Goal: Task Accomplishment & Management: Manage account settings

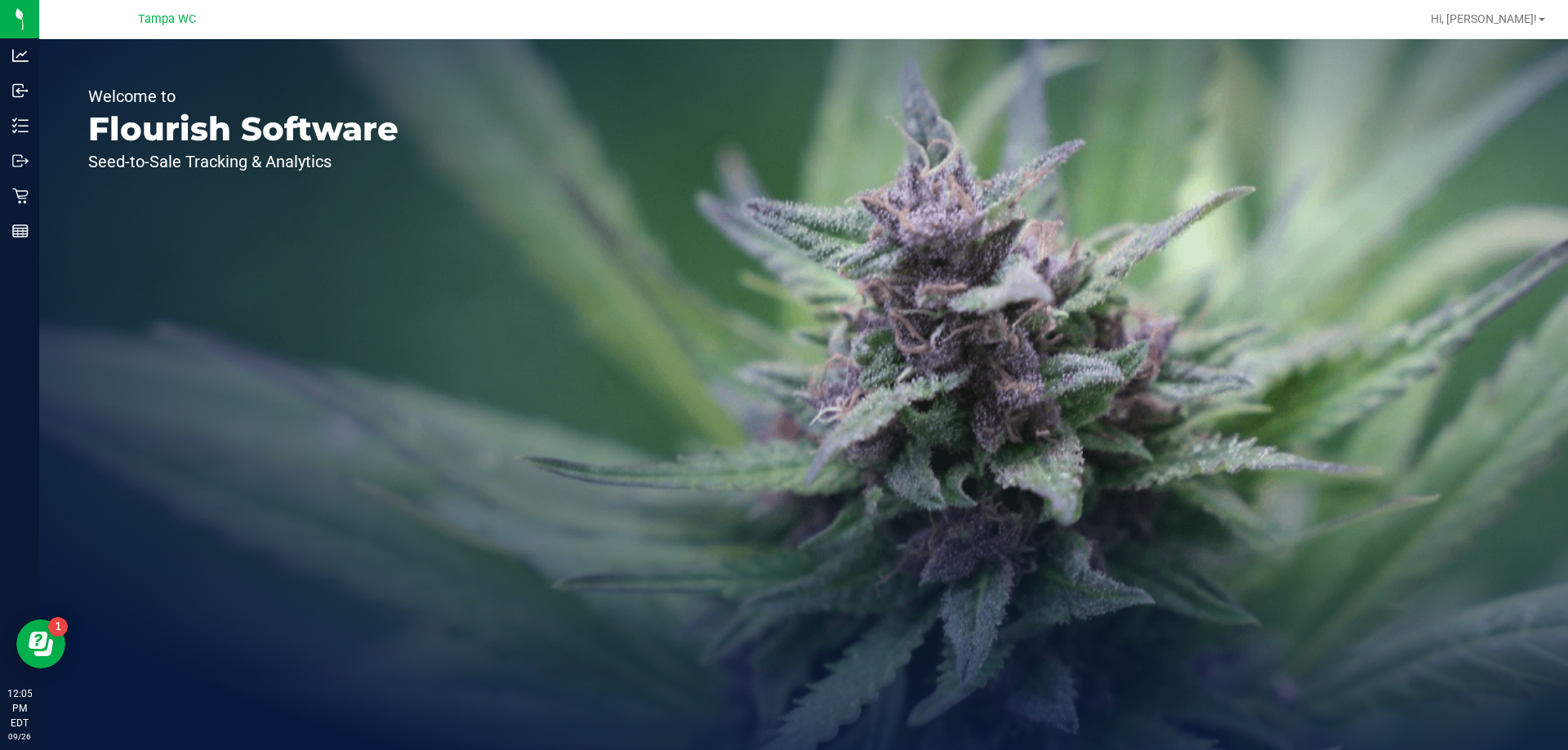
drag, startPoint x: 327, startPoint y: 225, endPoint x: 51, endPoint y: 123, distance: 294.2
click at [324, 226] on div "Welcome to Flourish Software Seed-to-Sale Tracking & Analytics" at bounding box center [243, 395] width 408 height 711
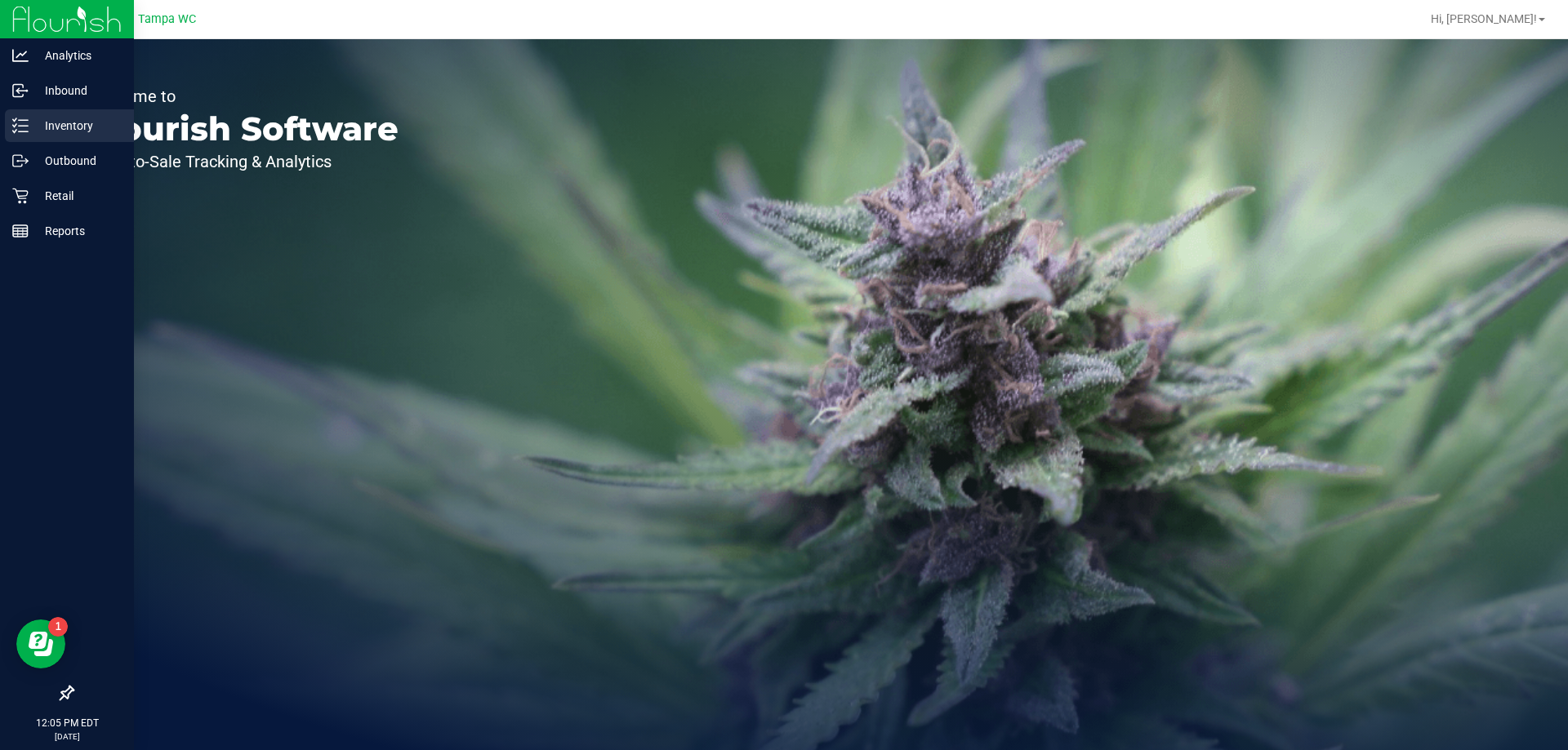
click at [8, 128] on div "Inventory" at bounding box center [69, 126] width 129 height 33
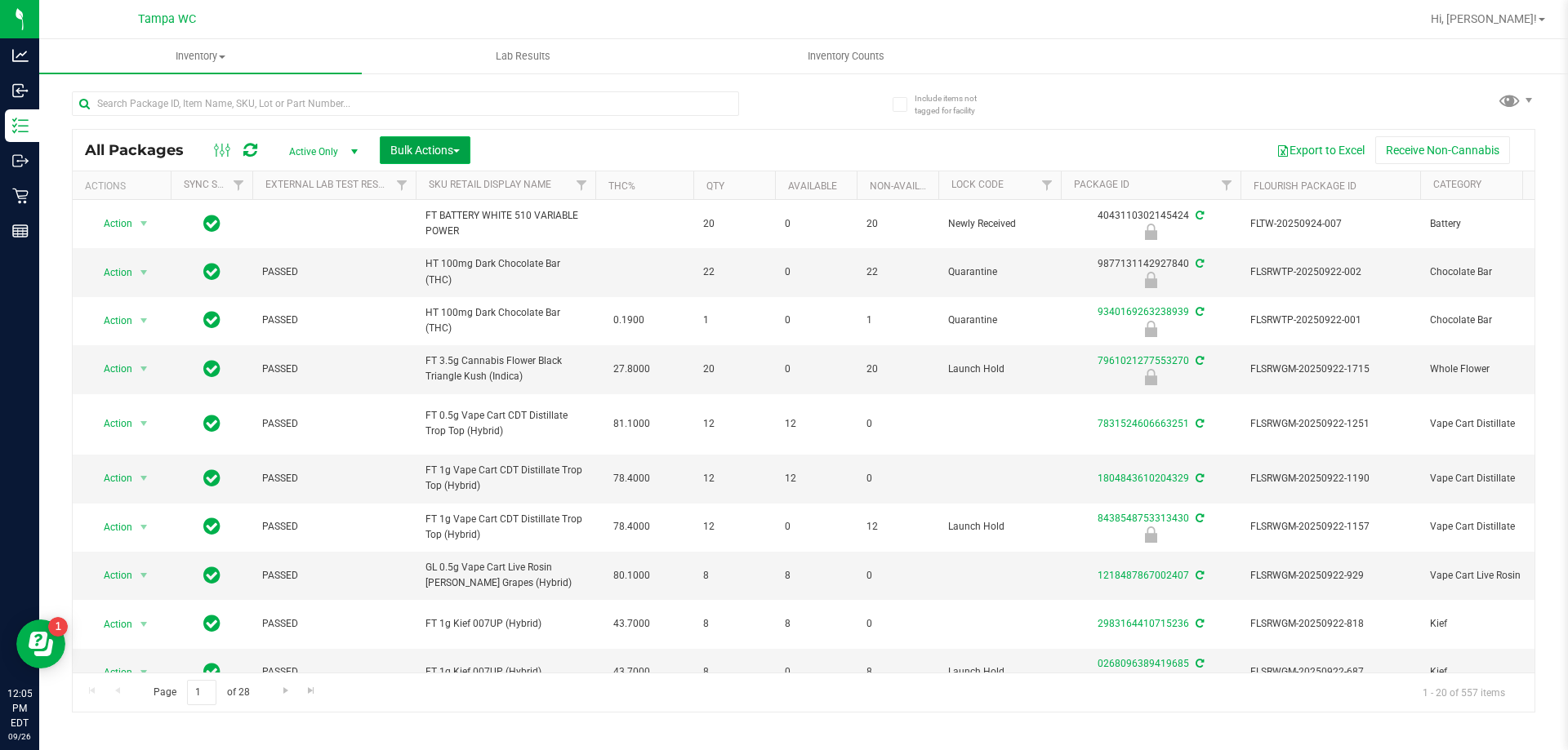
click at [450, 157] on button "Bulk Actions" at bounding box center [425, 150] width 91 height 27
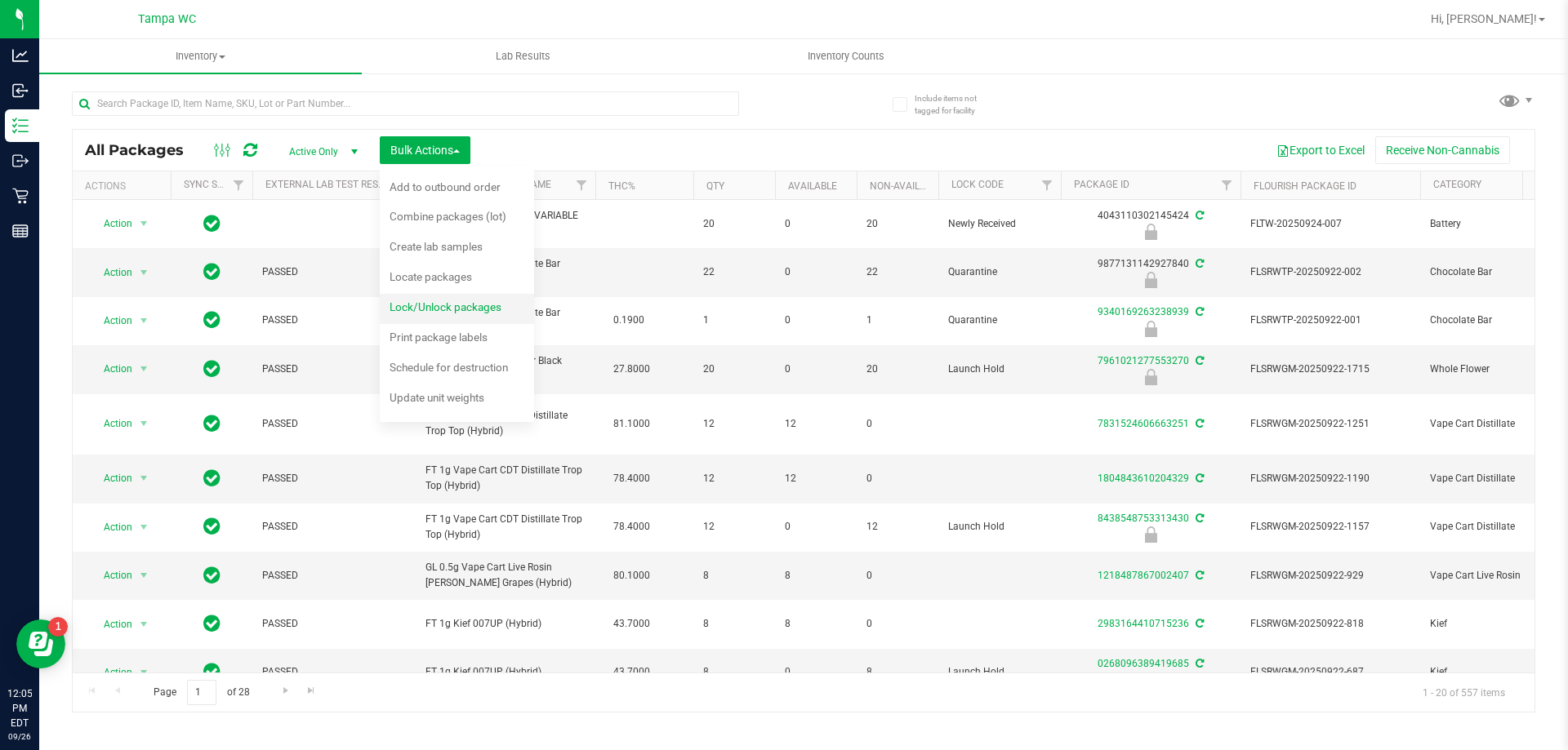
click at [455, 302] on span "Lock/Unlock packages" at bounding box center [445, 307] width 112 height 13
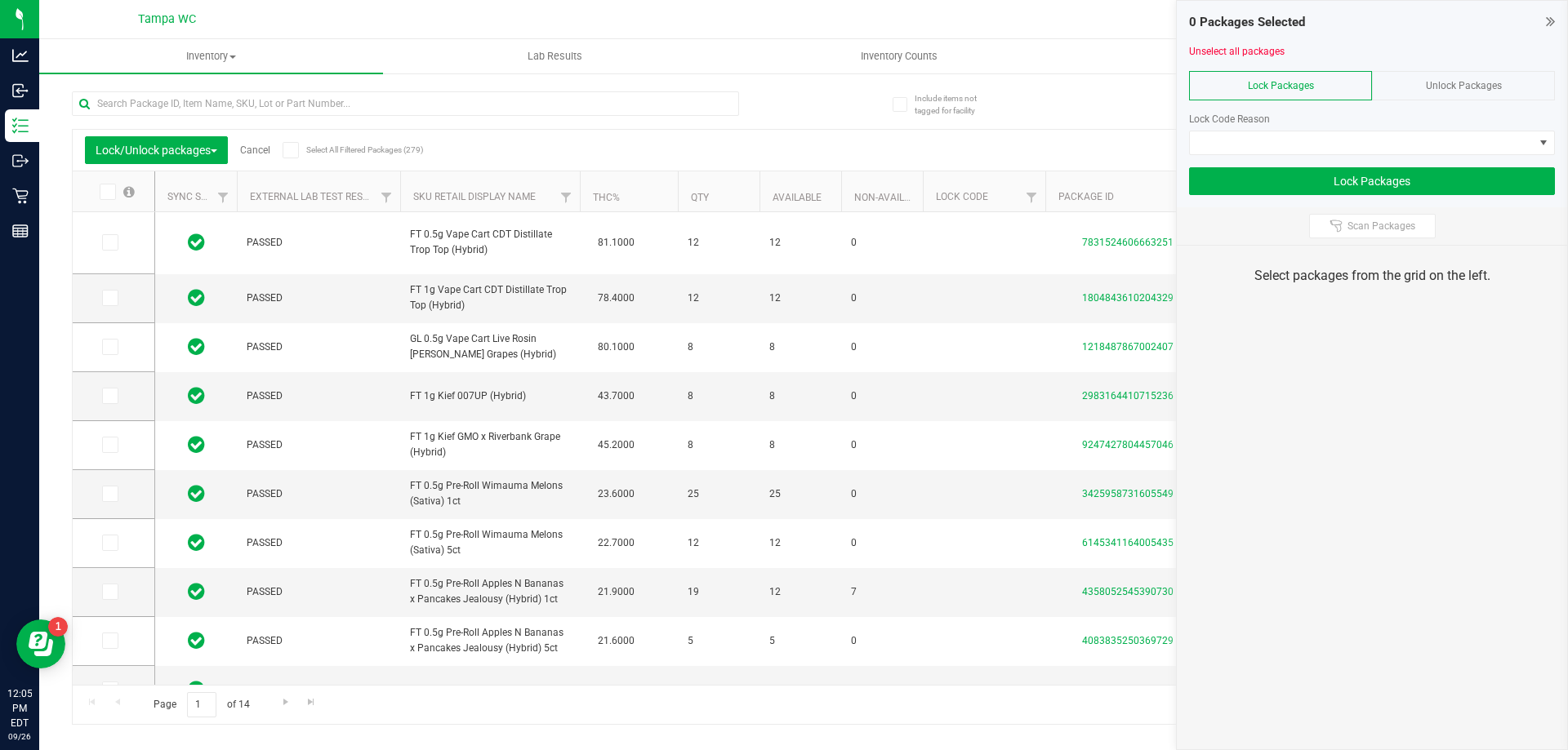
click at [1464, 92] on div "Unlock Packages" at bounding box center [1464, 86] width 183 height 29
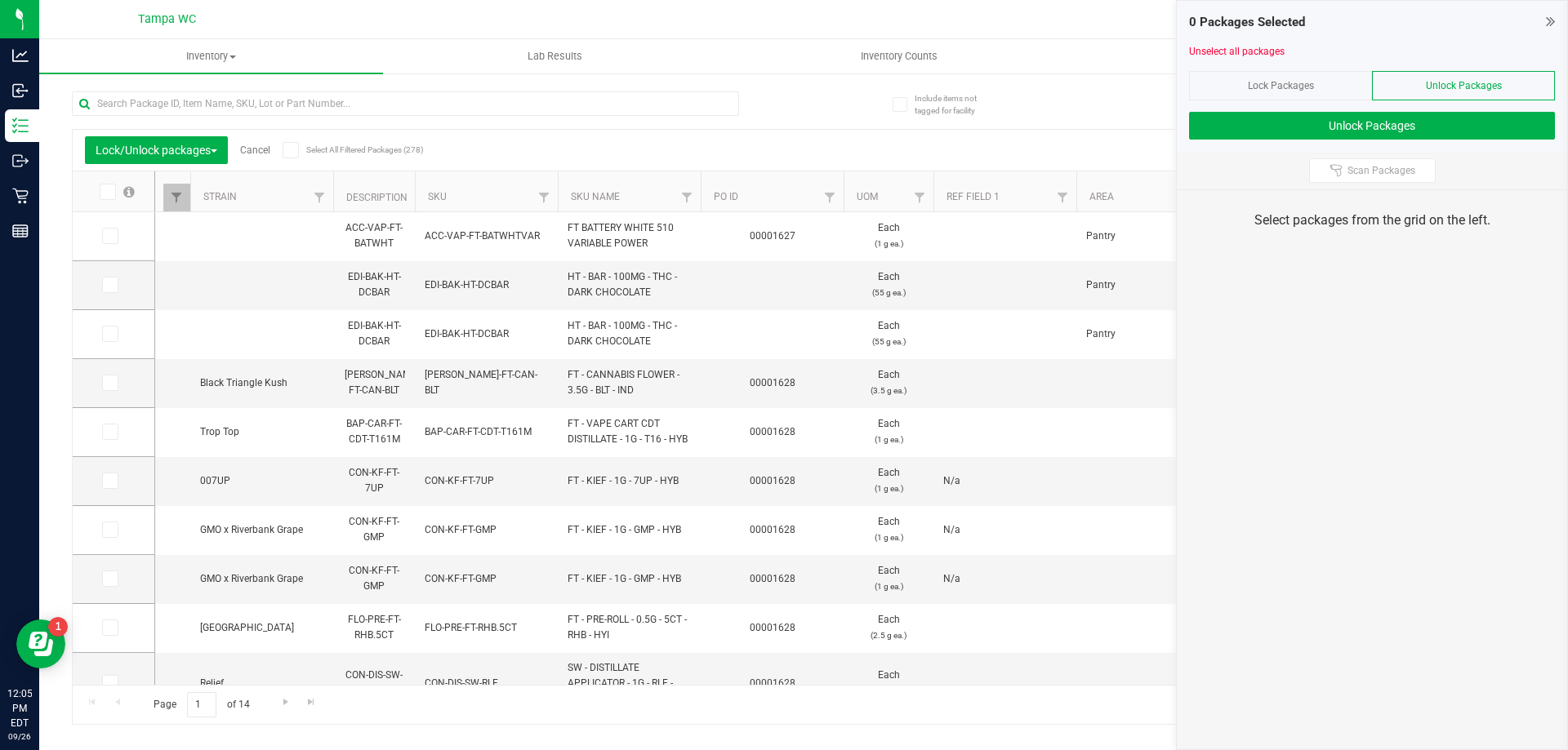
click at [743, 195] on th "PO ID" at bounding box center [772, 192] width 143 height 41
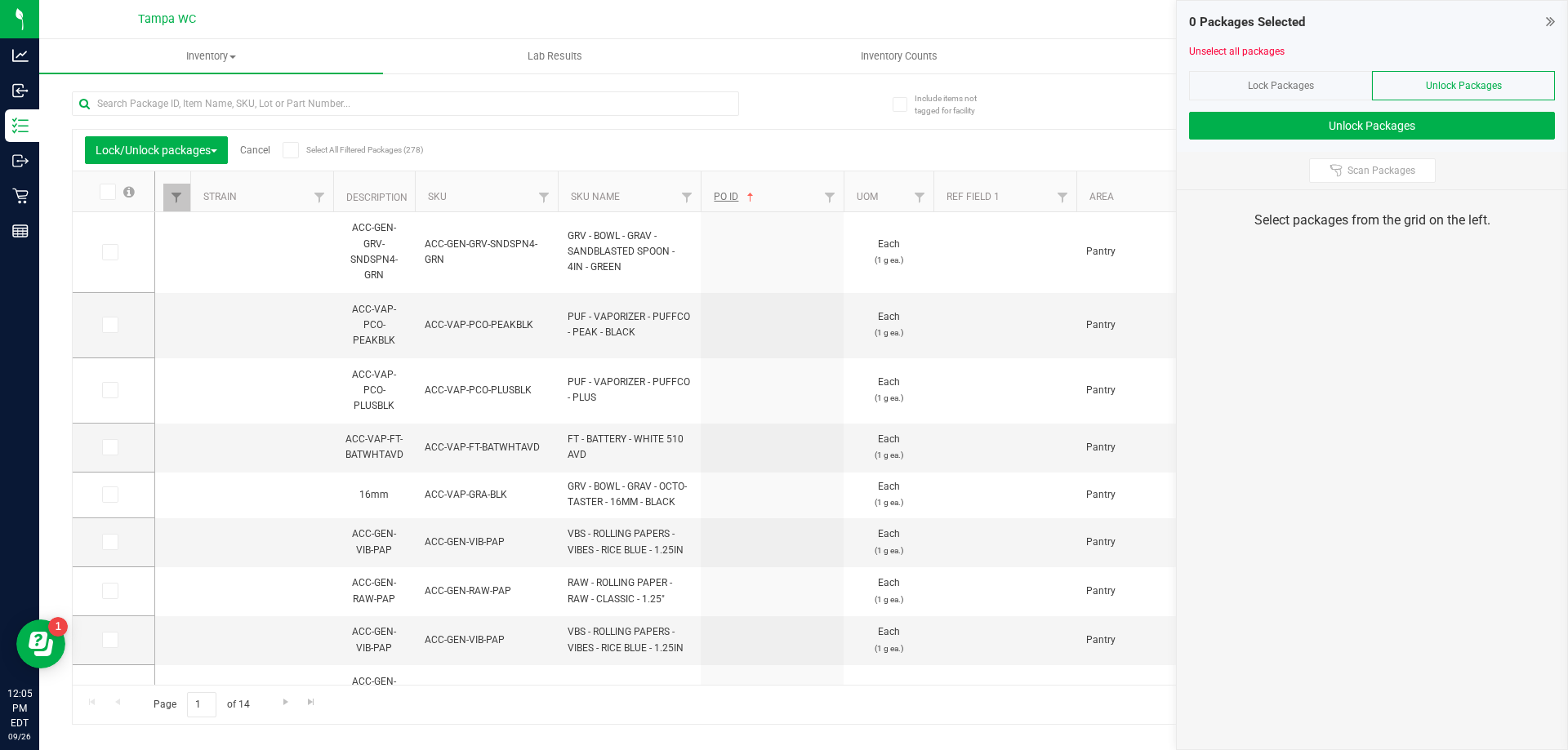
type input "[DATE]"
click at [737, 196] on link "PO ID" at bounding box center [736, 196] width 44 height 11
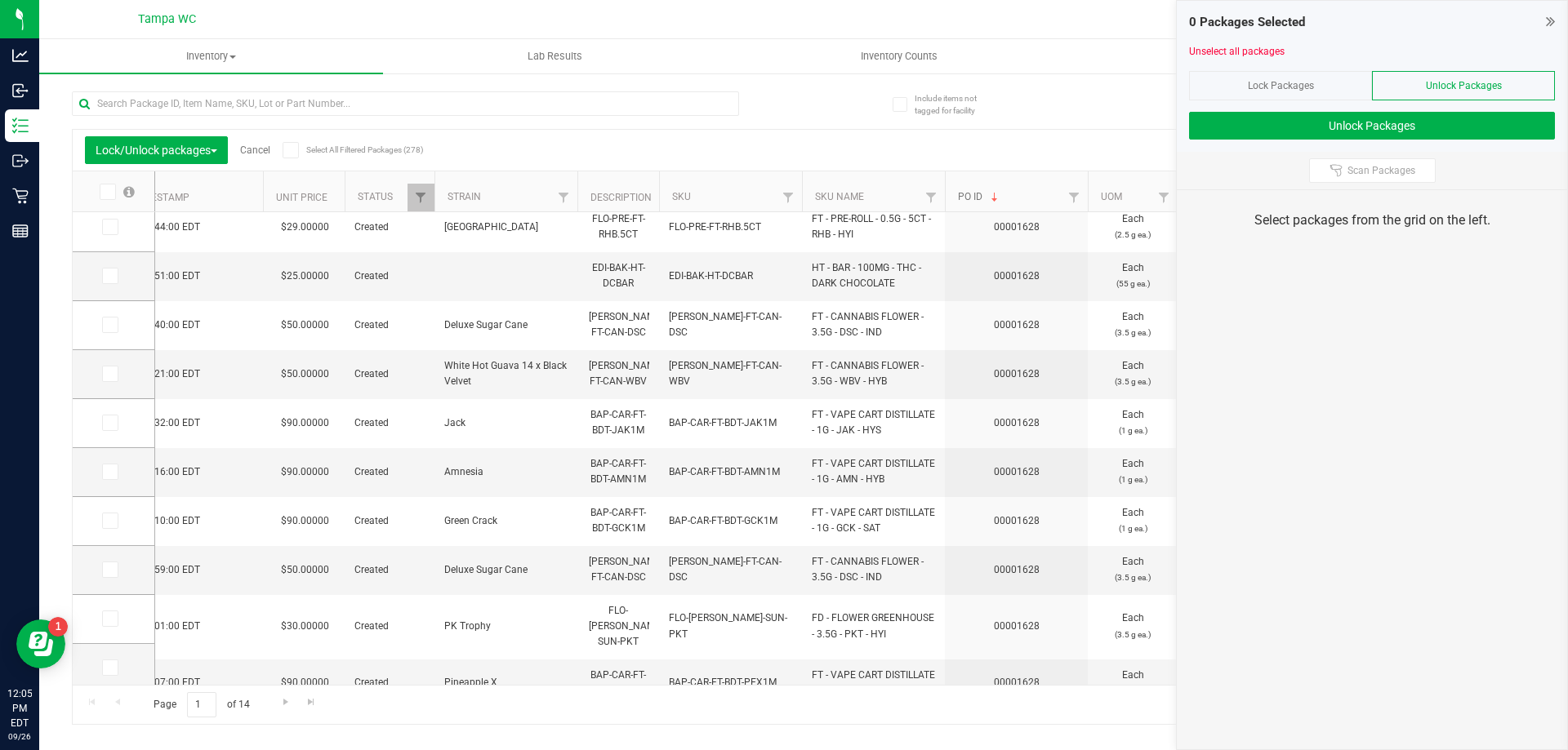
scroll to position [506, 0]
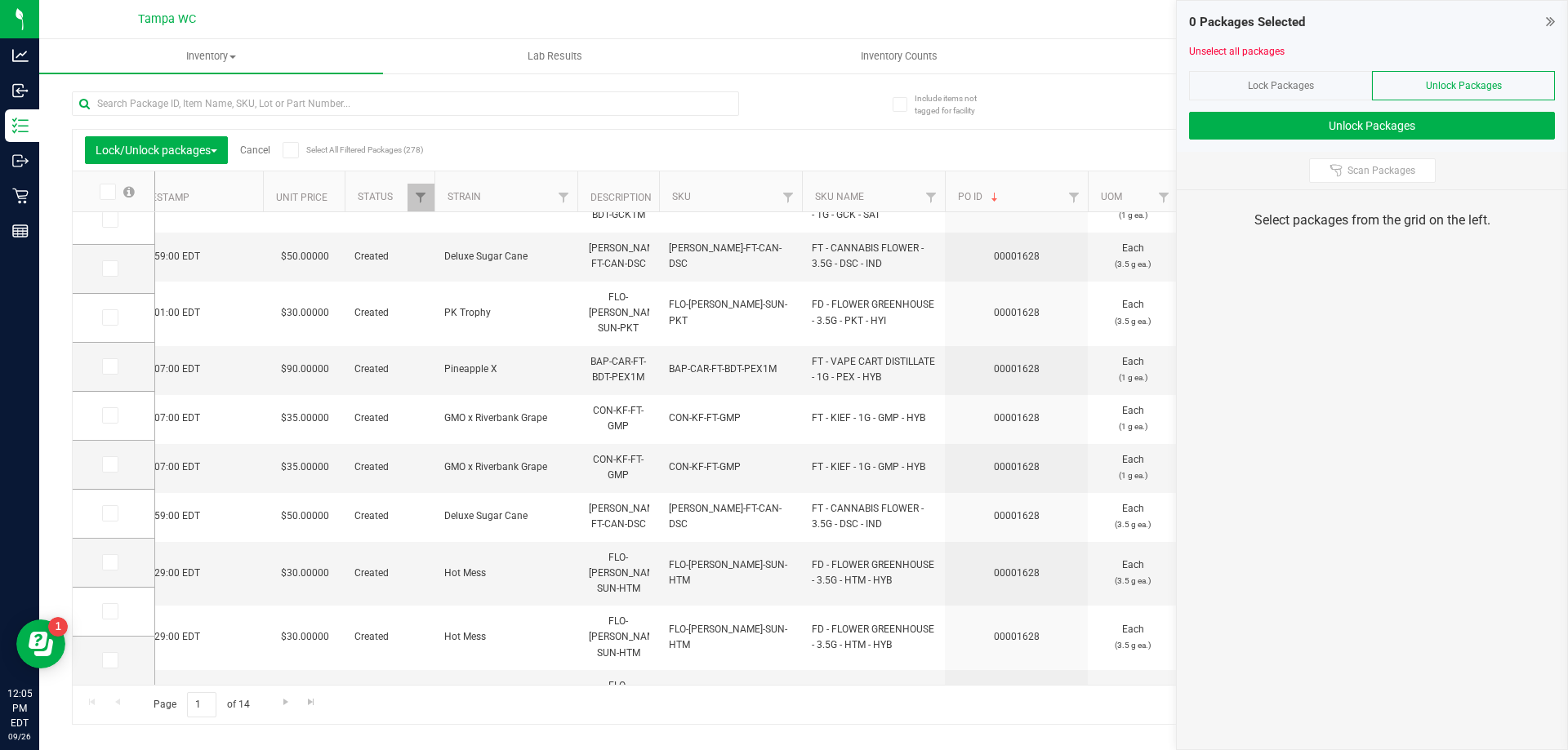
click at [107, 192] on icon at bounding box center [106, 192] width 10 height 0
click at [0, 0] on input "checkbox" at bounding box center [0, 0] width 0 height 0
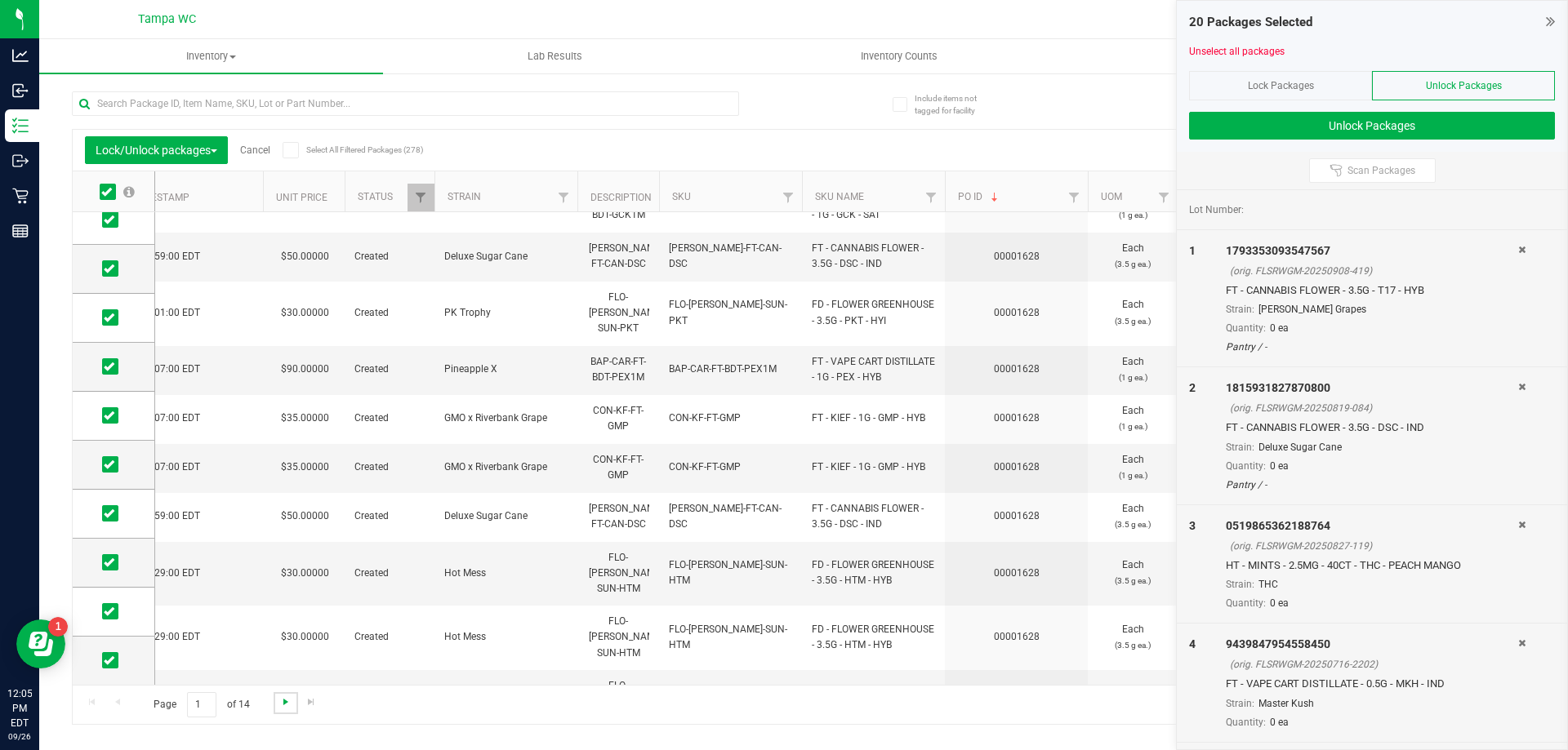
click at [283, 701] on span "Go to the next page" at bounding box center [285, 702] width 13 height 13
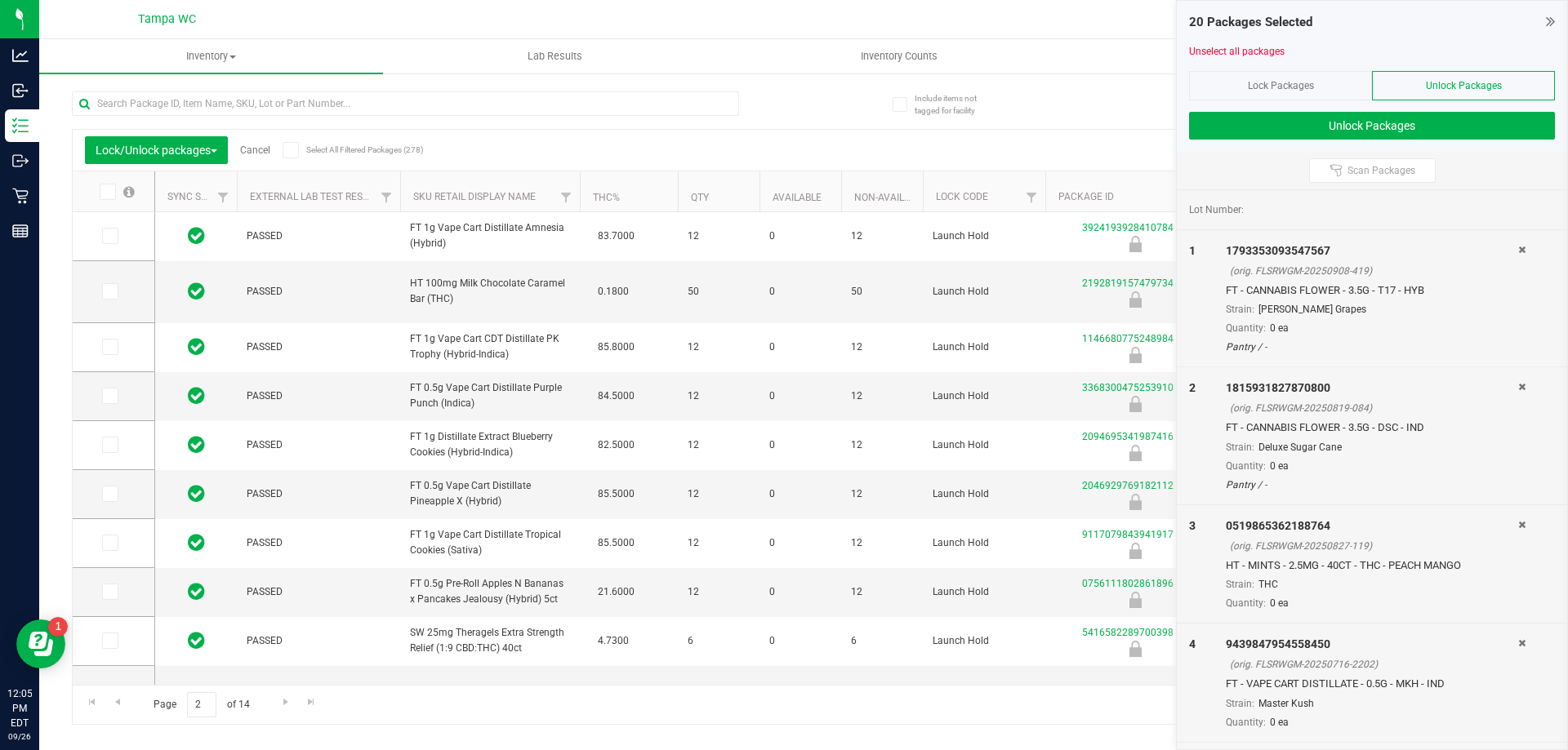
click at [108, 192] on icon at bounding box center [106, 192] width 10 height 0
click at [0, 0] on input "checkbox" at bounding box center [0, 0] width 0 height 0
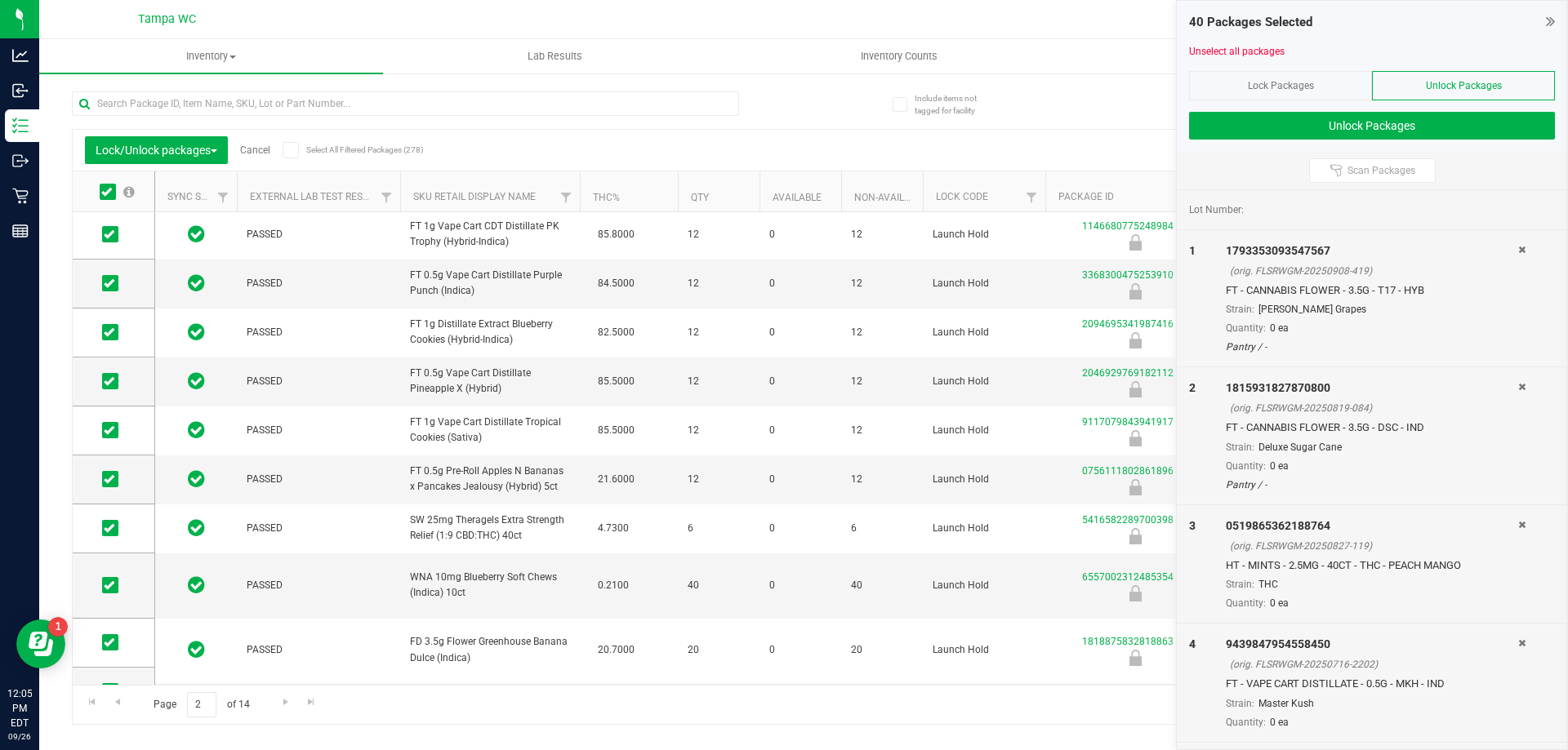
scroll to position [543, 0]
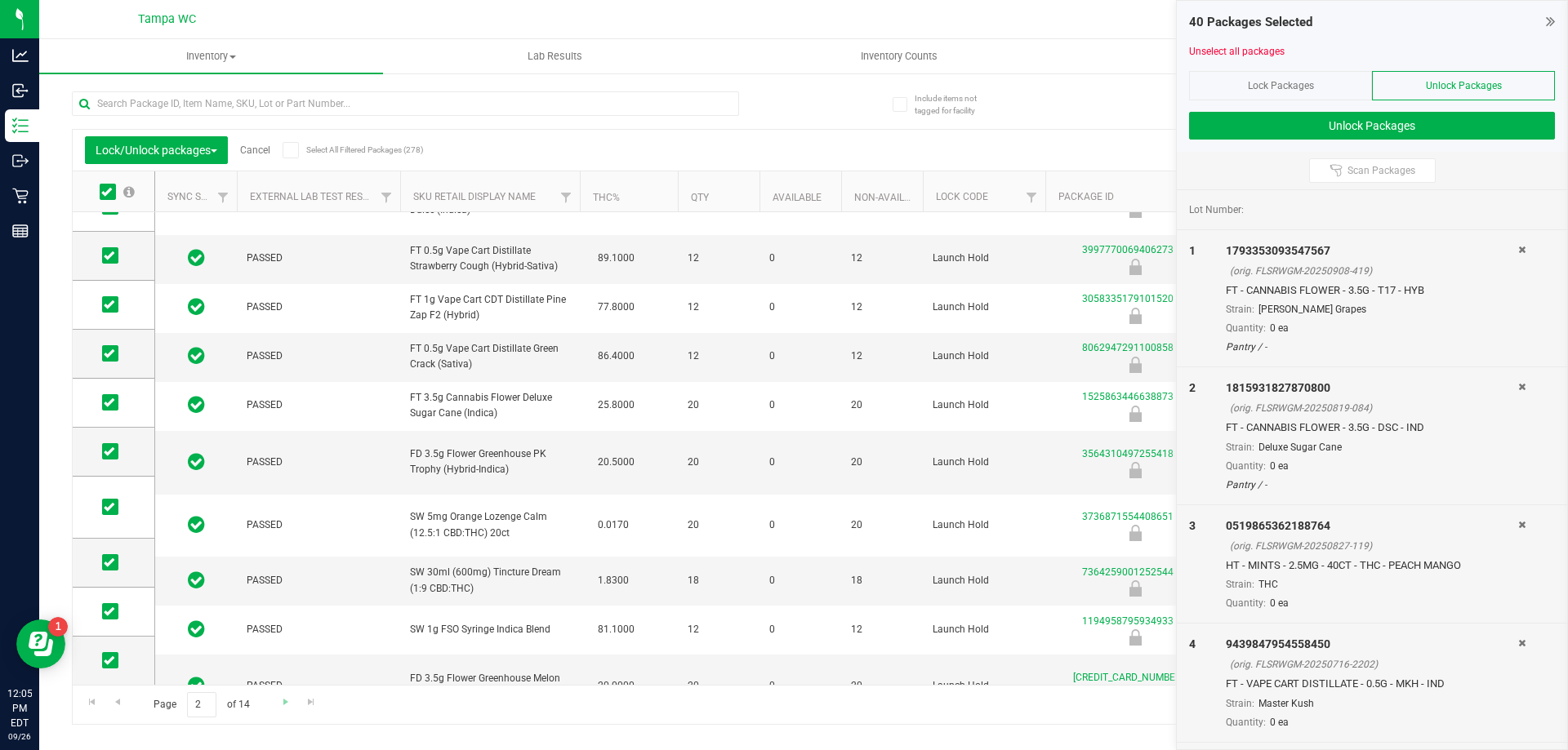
click at [271, 702] on div "Page 2 of 14 21 - 40 of 278 items" at bounding box center [803, 705] width 1462 height 39
click at [277, 702] on link "Go to the next page" at bounding box center [285, 704] width 24 height 22
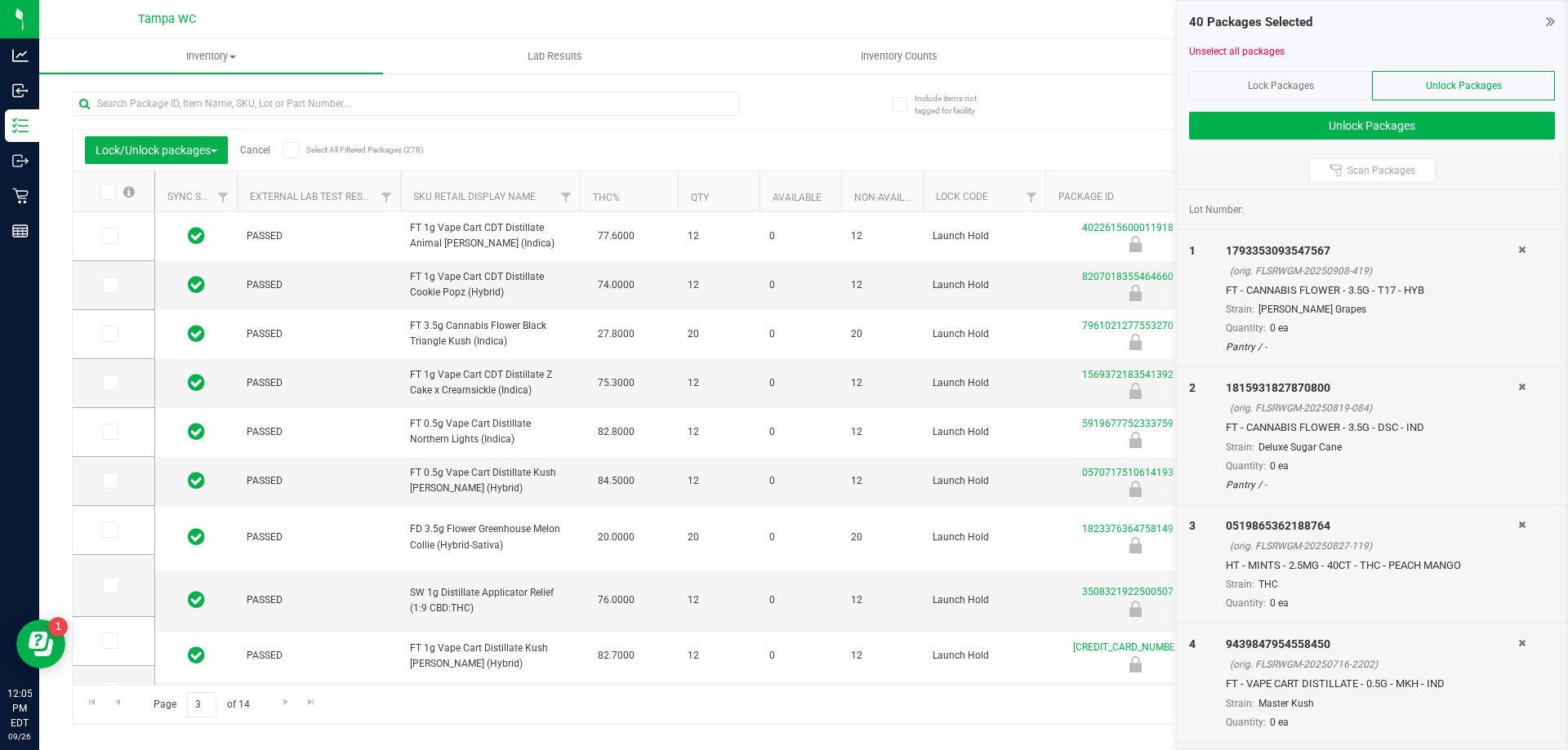
click at [110, 192] on icon at bounding box center [106, 192] width 10 height 0
click at [0, 0] on input "checkbox" at bounding box center [0, 0] width 0 height 0
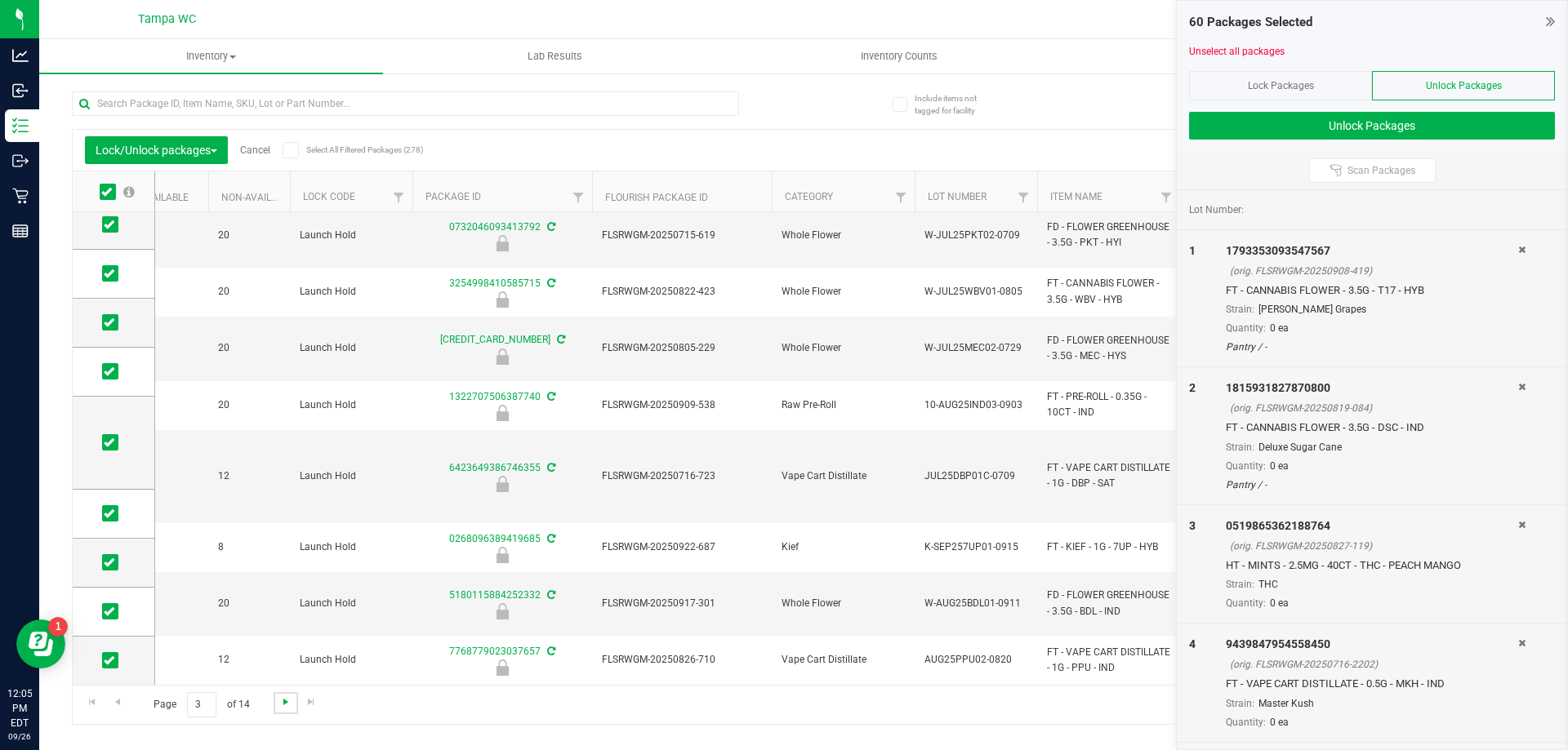
click at [283, 701] on span "Go to the next page" at bounding box center [285, 702] width 13 height 13
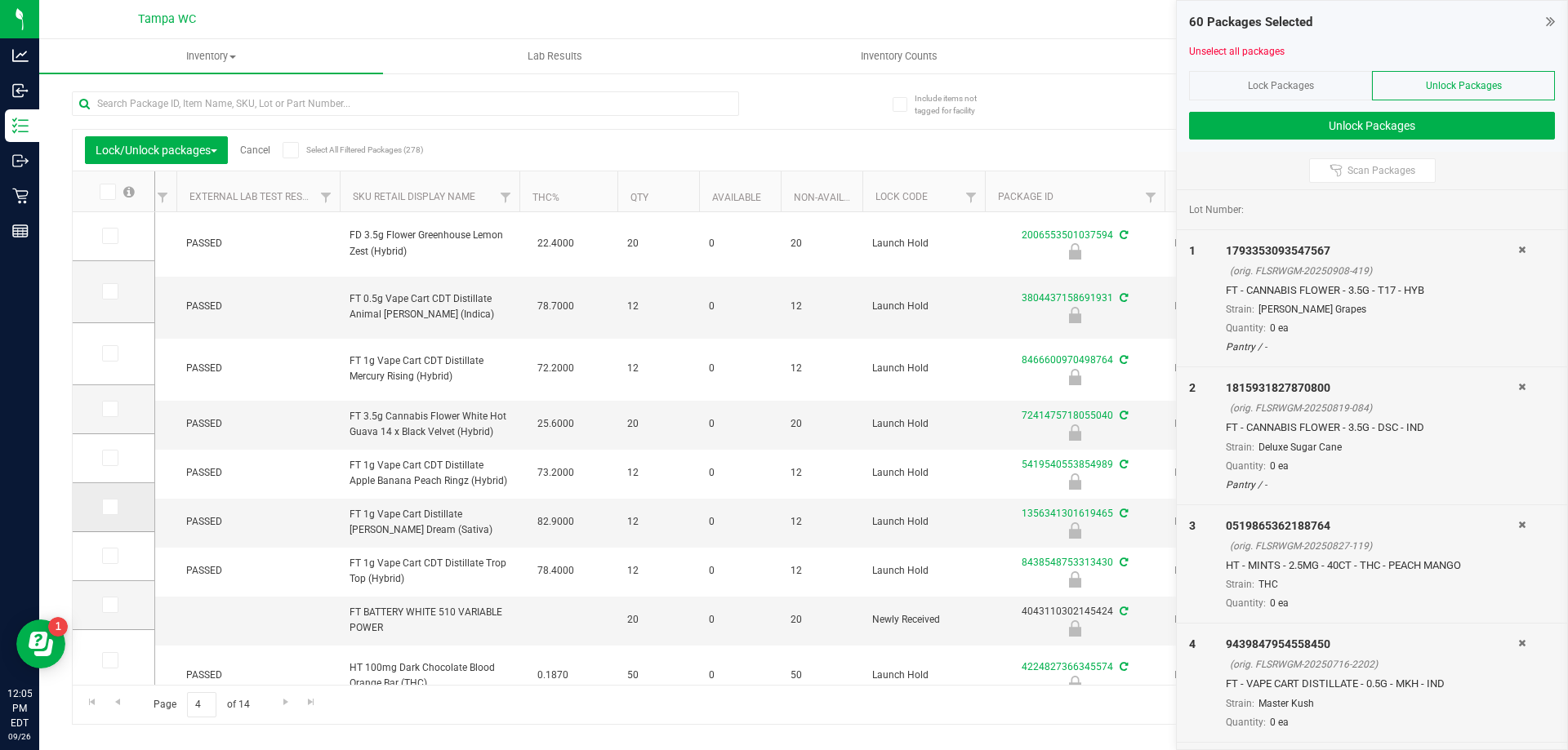
drag, startPoint x: 102, startPoint y: 556, endPoint x: 108, endPoint y: 523, distance: 33.5
click at [103, 556] on span at bounding box center [110, 556] width 16 height 16
click at [0, 0] on input "checkbox" at bounding box center [0, 0] width 0 height 0
click at [111, 507] on icon at bounding box center [109, 507] width 10 height 0
click at [0, 0] on input "checkbox" at bounding box center [0, 0] width 0 height 0
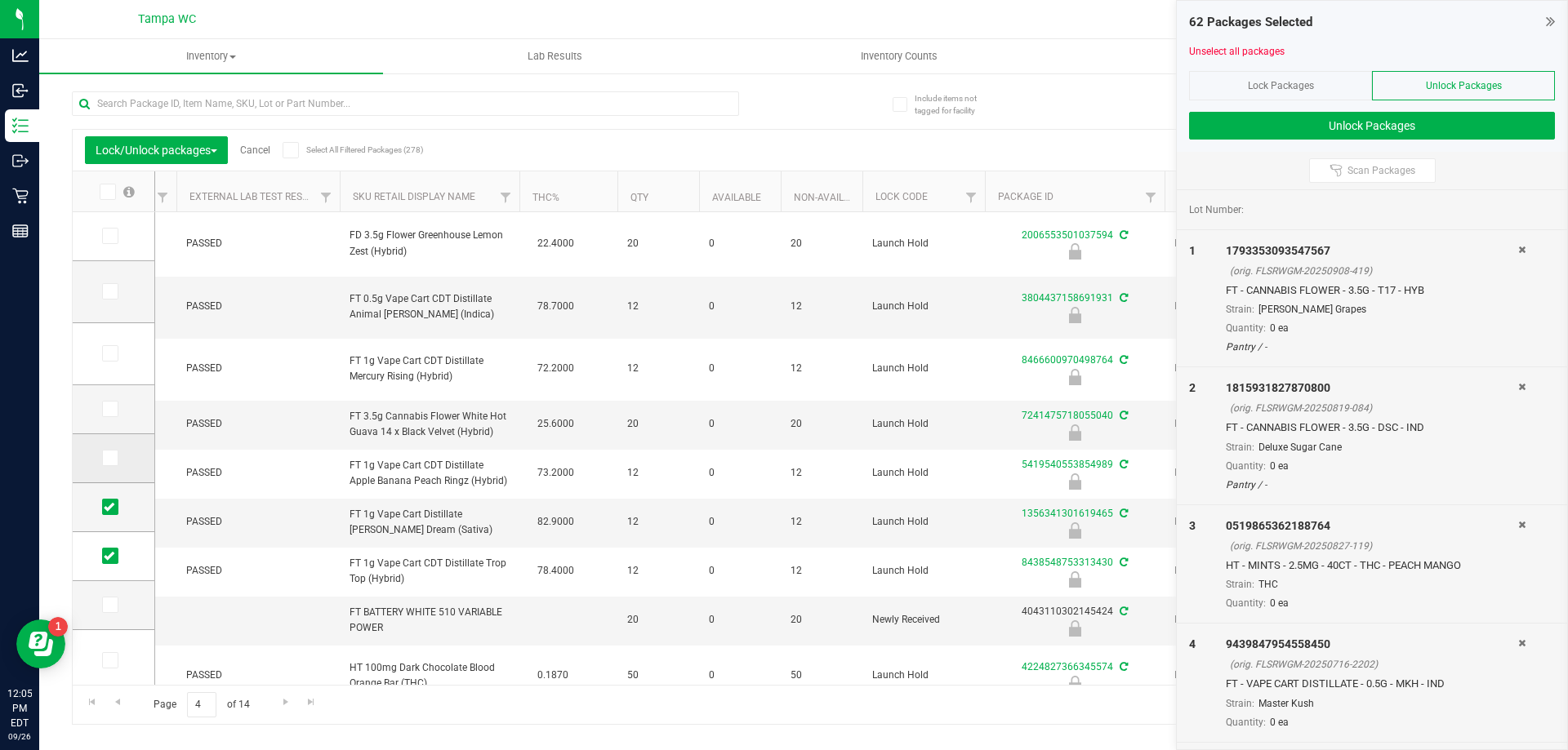
click at [103, 462] on span at bounding box center [110, 457] width 16 height 16
click at [0, 0] on input "checkbox" at bounding box center [0, 0] width 0 height 0
click at [115, 414] on span at bounding box center [110, 408] width 16 height 16
click at [0, 0] on input "checkbox" at bounding box center [0, 0] width 0 height 0
click at [110, 360] on span at bounding box center [110, 353] width 16 height 16
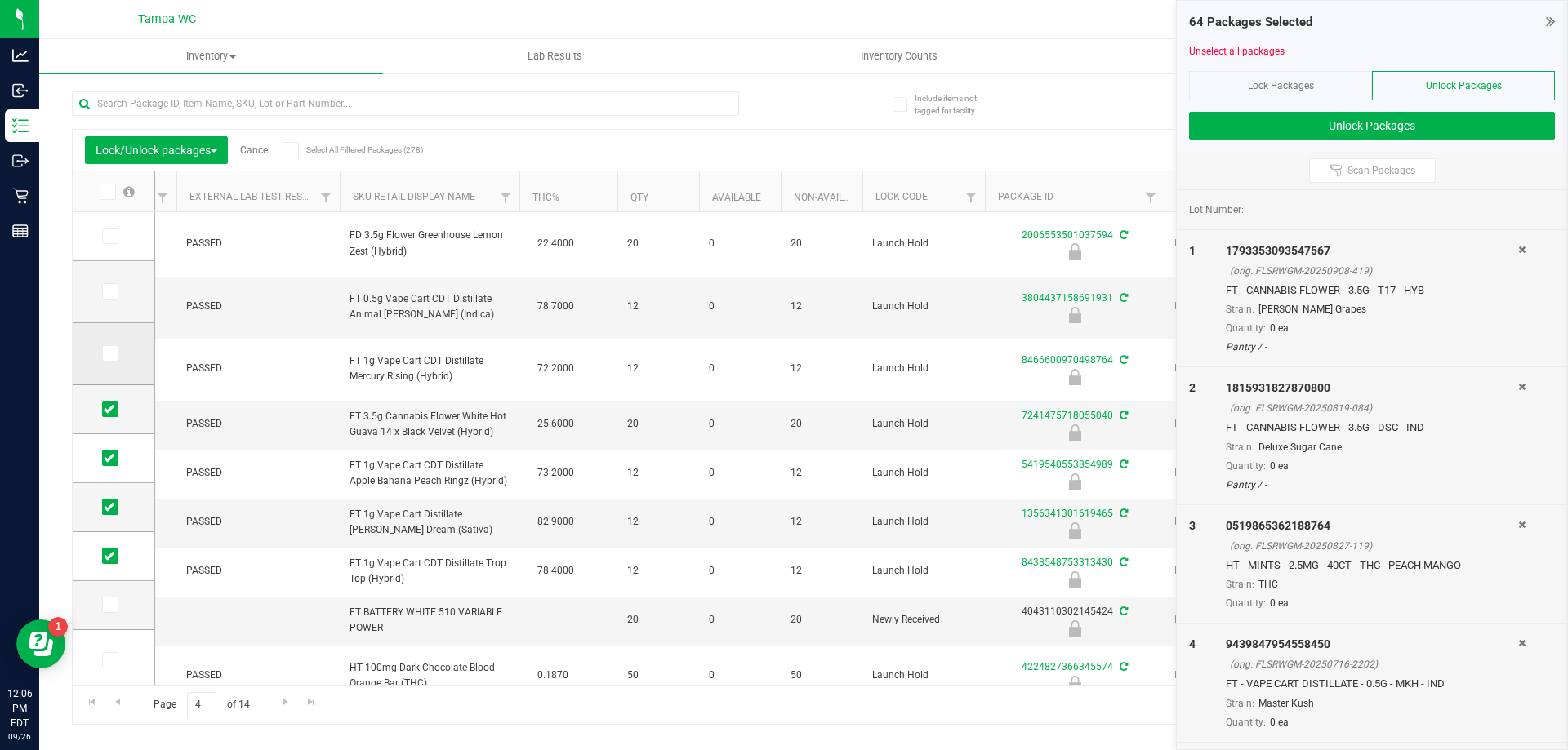
click at [0, 0] on input "checkbox" at bounding box center [0, 0] width 0 height 0
click at [114, 291] on icon at bounding box center [109, 291] width 10 height 0
click at [0, 0] on input "checkbox" at bounding box center [0, 0] width 0 height 0
click at [107, 236] on icon at bounding box center [109, 236] width 10 height 0
click at [0, 0] on input "checkbox" at bounding box center [0, 0] width 0 height 0
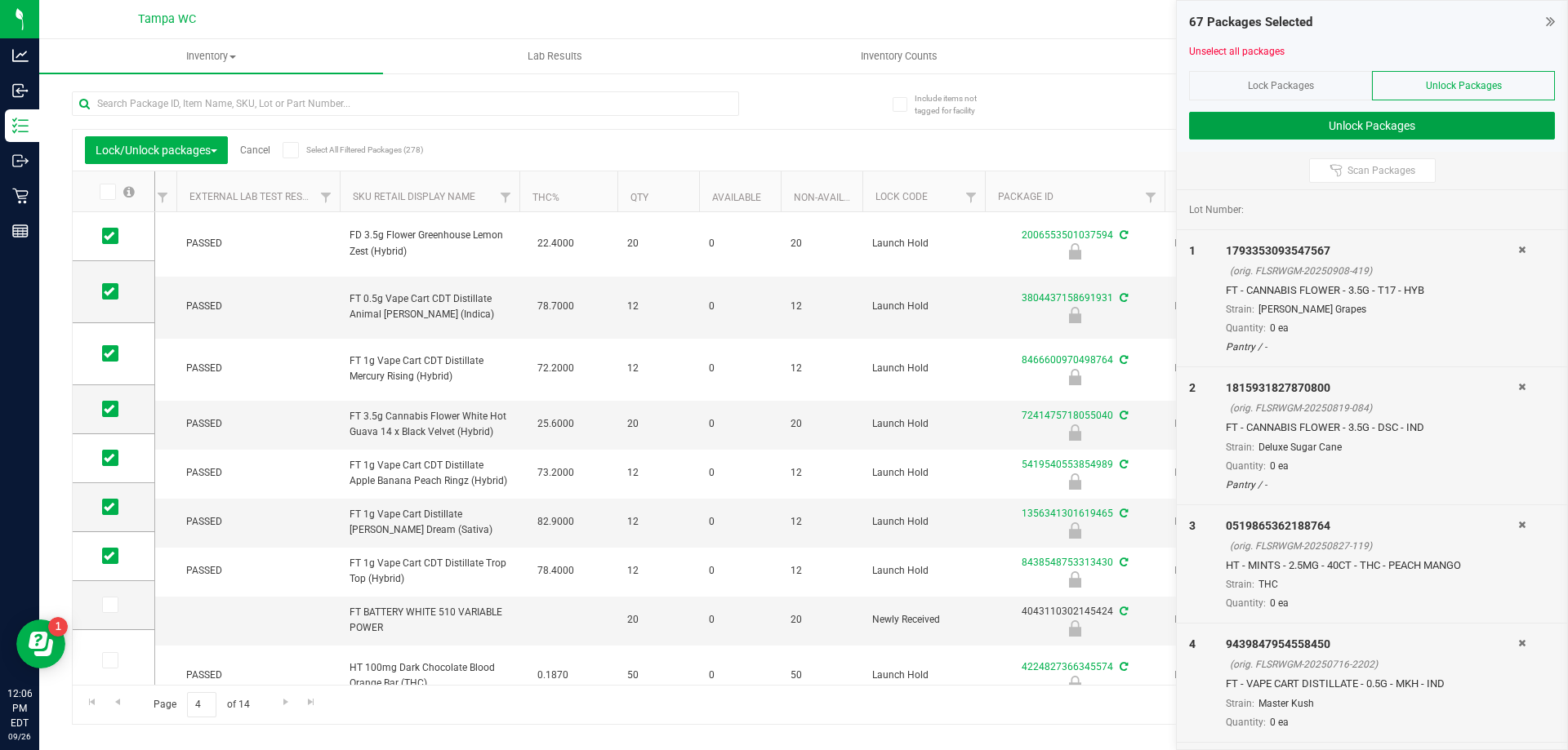
drag, startPoint x: 1372, startPoint y: 122, endPoint x: 1403, endPoint y: 67, distance: 63.1
click at [1405, 67] on div "67 Packages Selected Unselect all packages Lock Packages Unlock Packages Unlock…" at bounding box center [1372, 76] width 391 height 151
click at [1401, 130] on button "Unlock Packages" at bounding box center [1372, 126] width 366 height 27
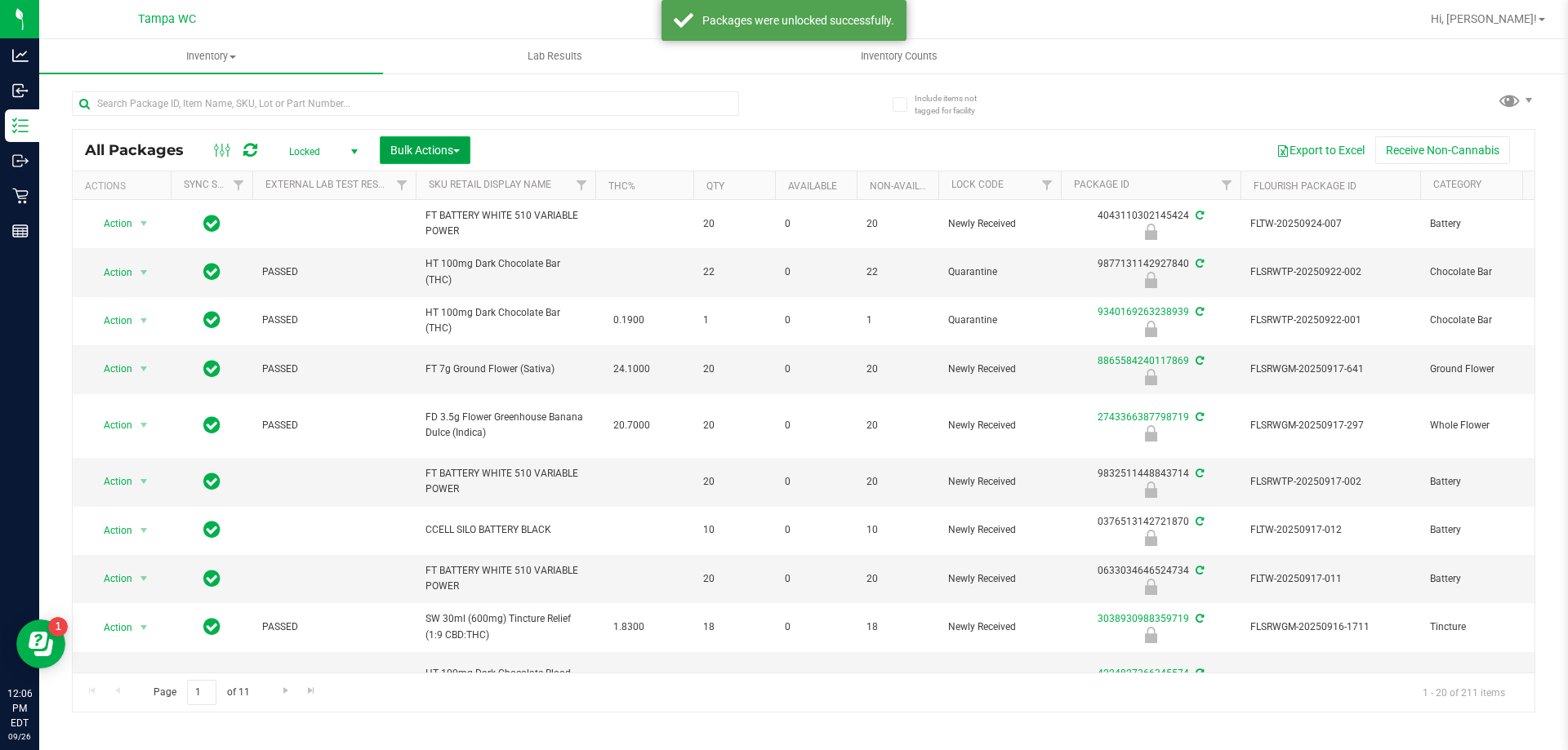
click at [454, 140] on button "Bulk Actions" at bounding box center [425, 150] width 91 height 27
click at [499, 303] on span "Lock/Unlock packages" at bounding box center [445, 307] width 112 height 13
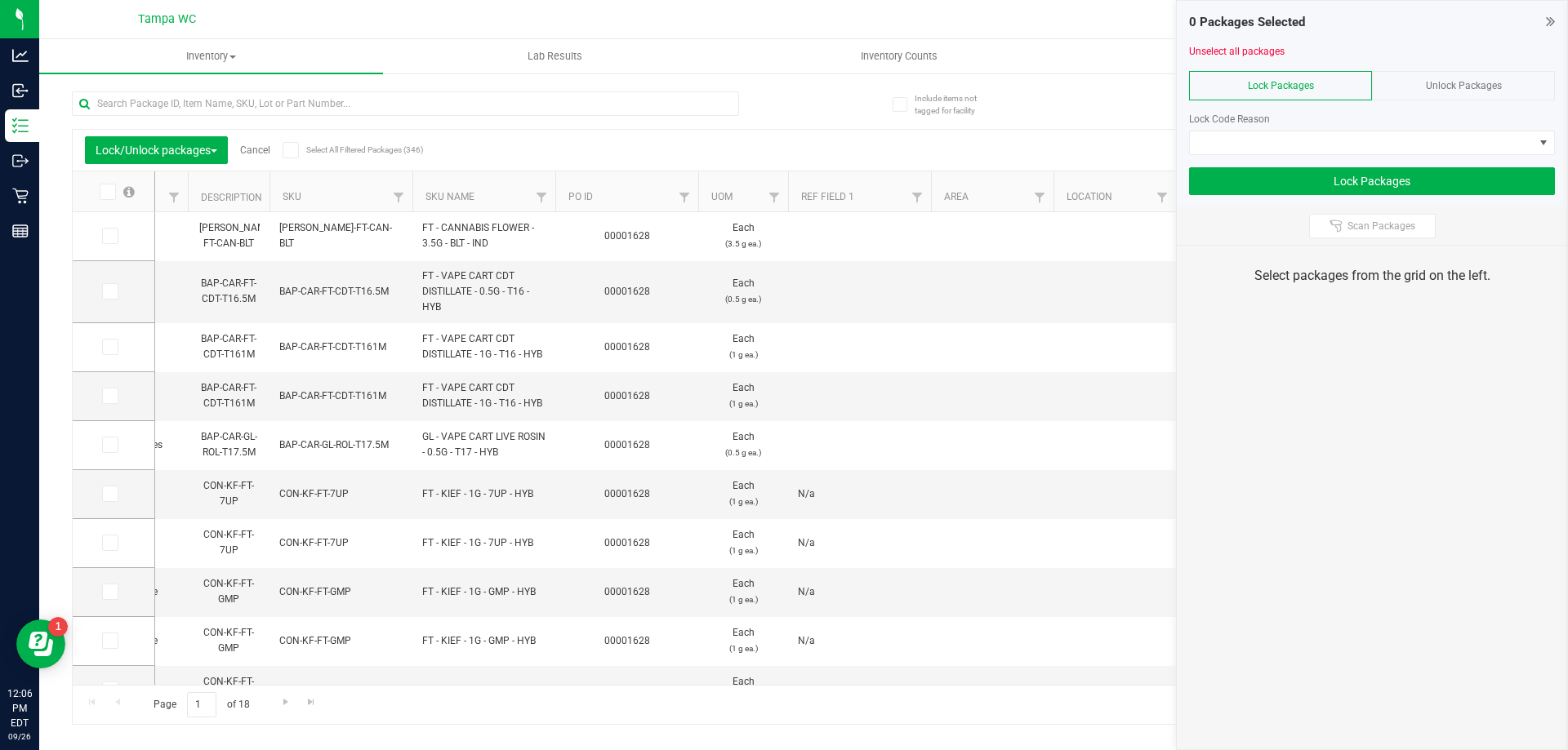
click at [601, 195] on th "PO ID" at bounding box center [627, 192] width 143 height 41
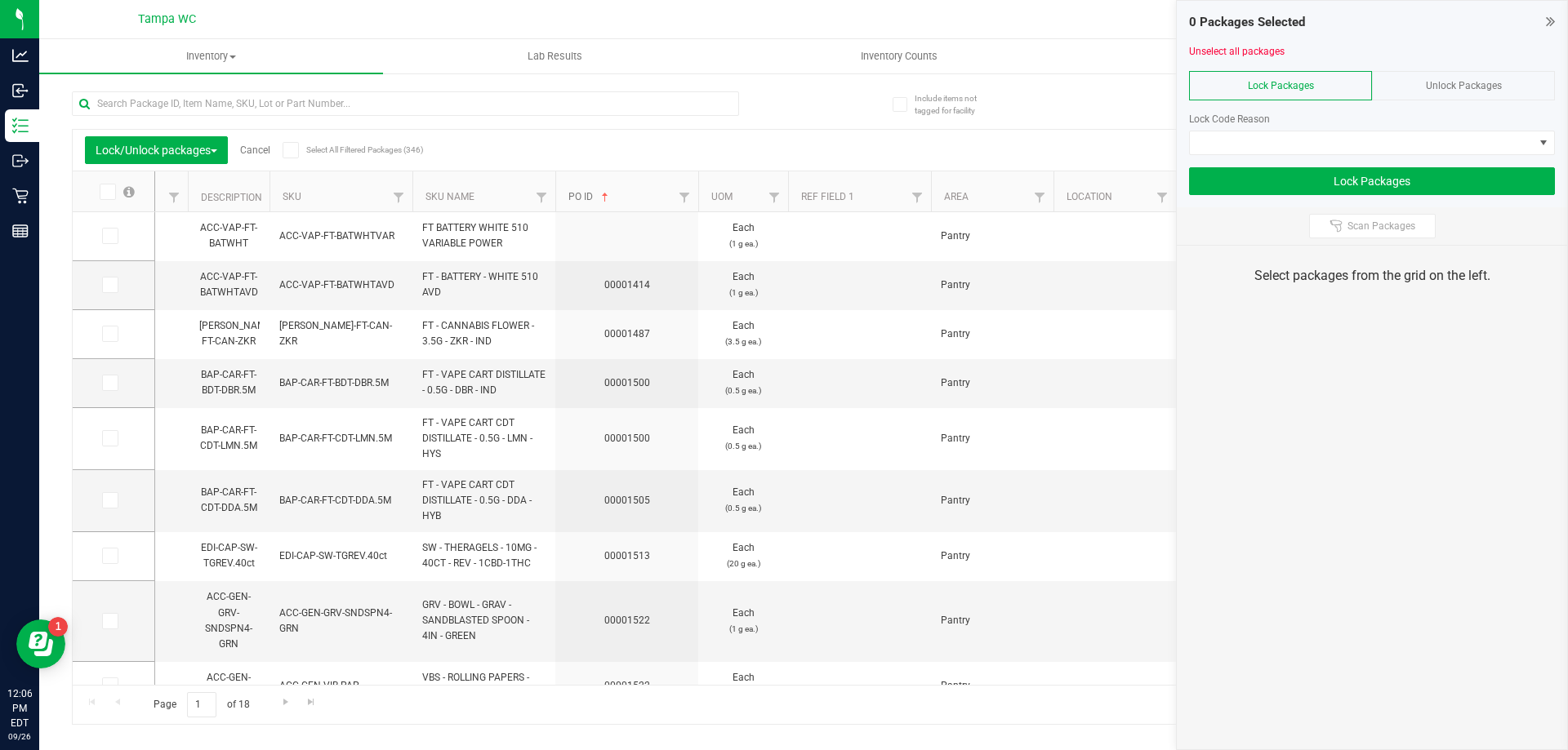
click at [599, 196] on span at bounding box center [605, 197] width 13 height 13
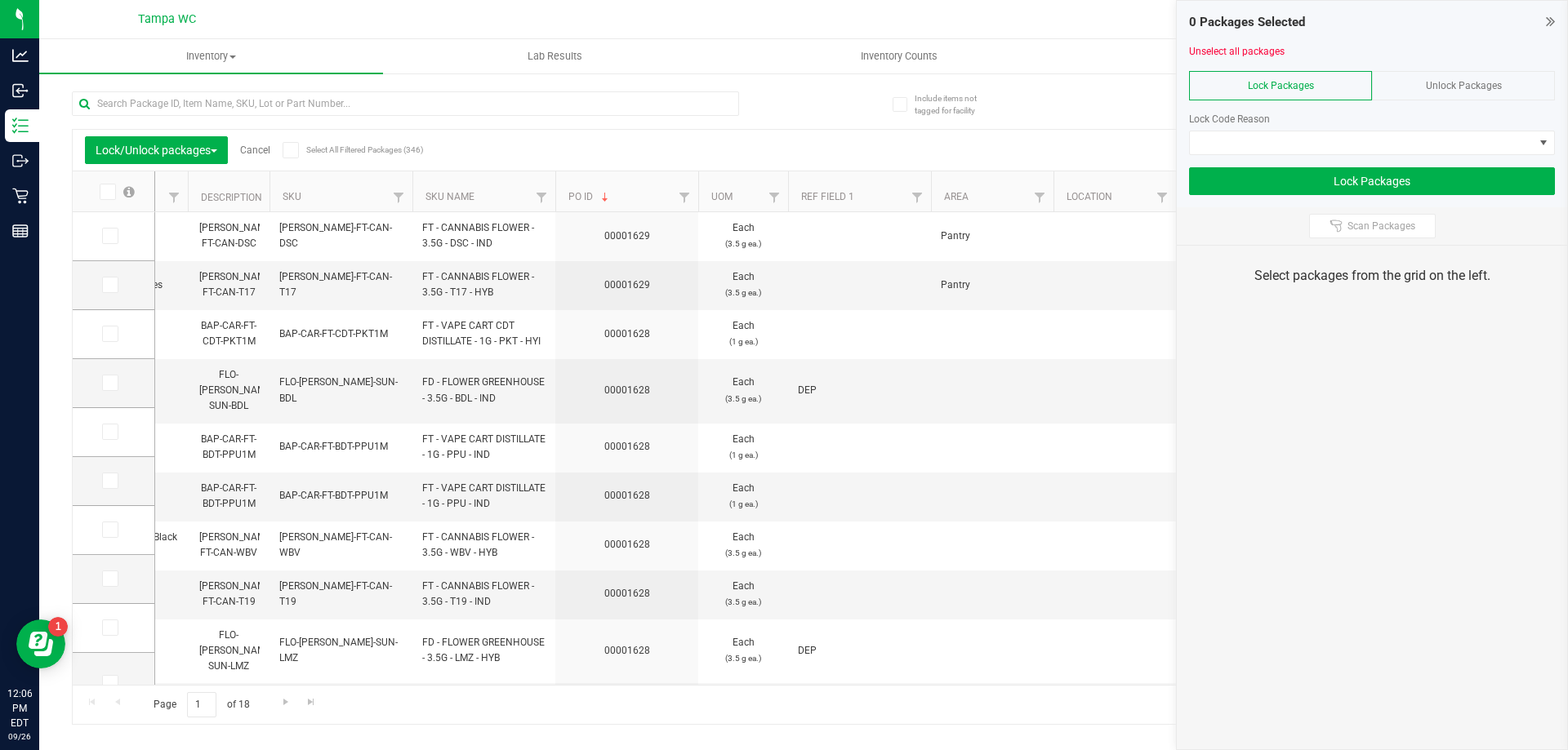
click at [110, 192] on icon at bounding box center [106, 192] width 10 height 0
click at [0, 0] on input "checkbox" at bounding box center [0, 0] width 0 height 0
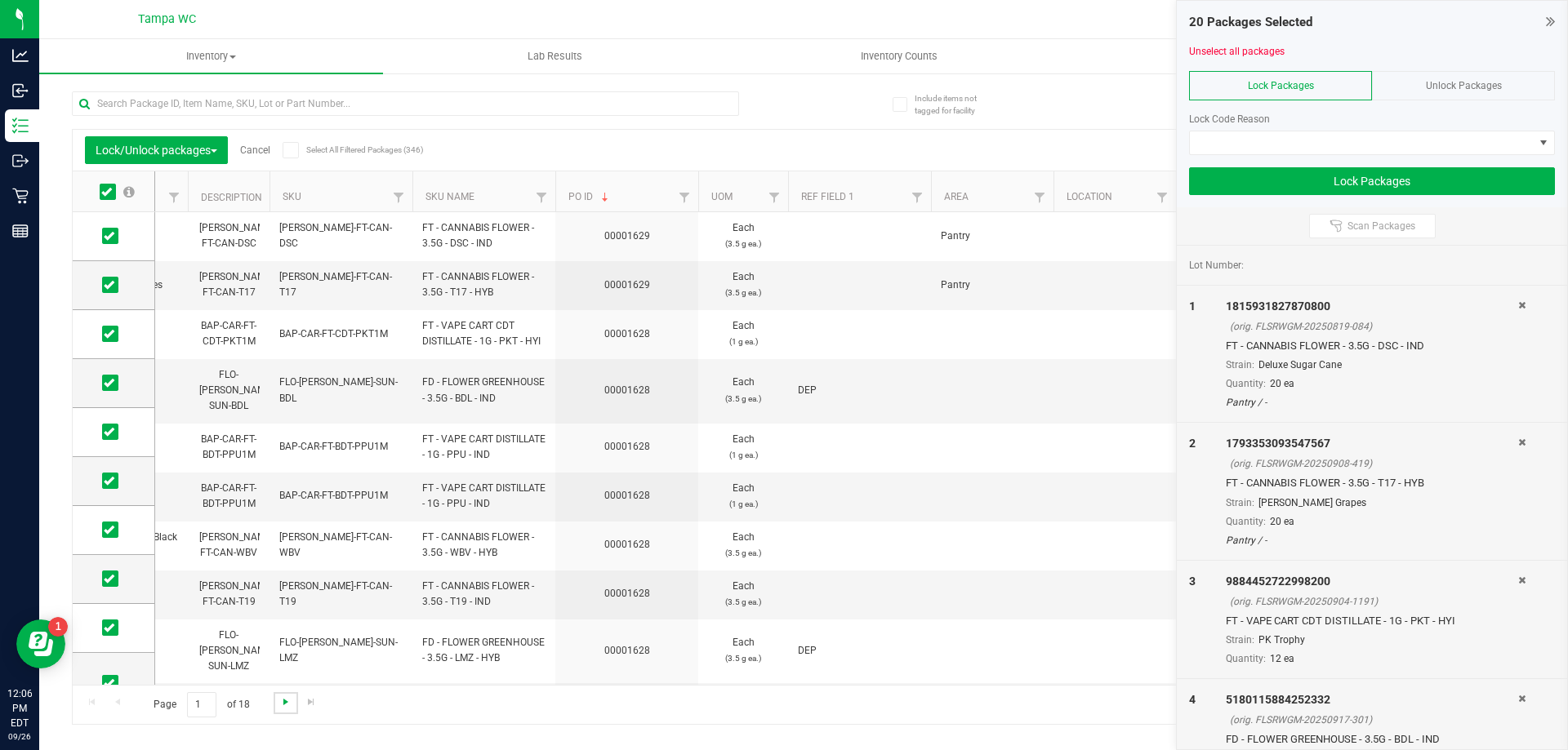
click at [284, 699] on span "Go to the next page" at bounding box center [285, 702] width 13 height 13
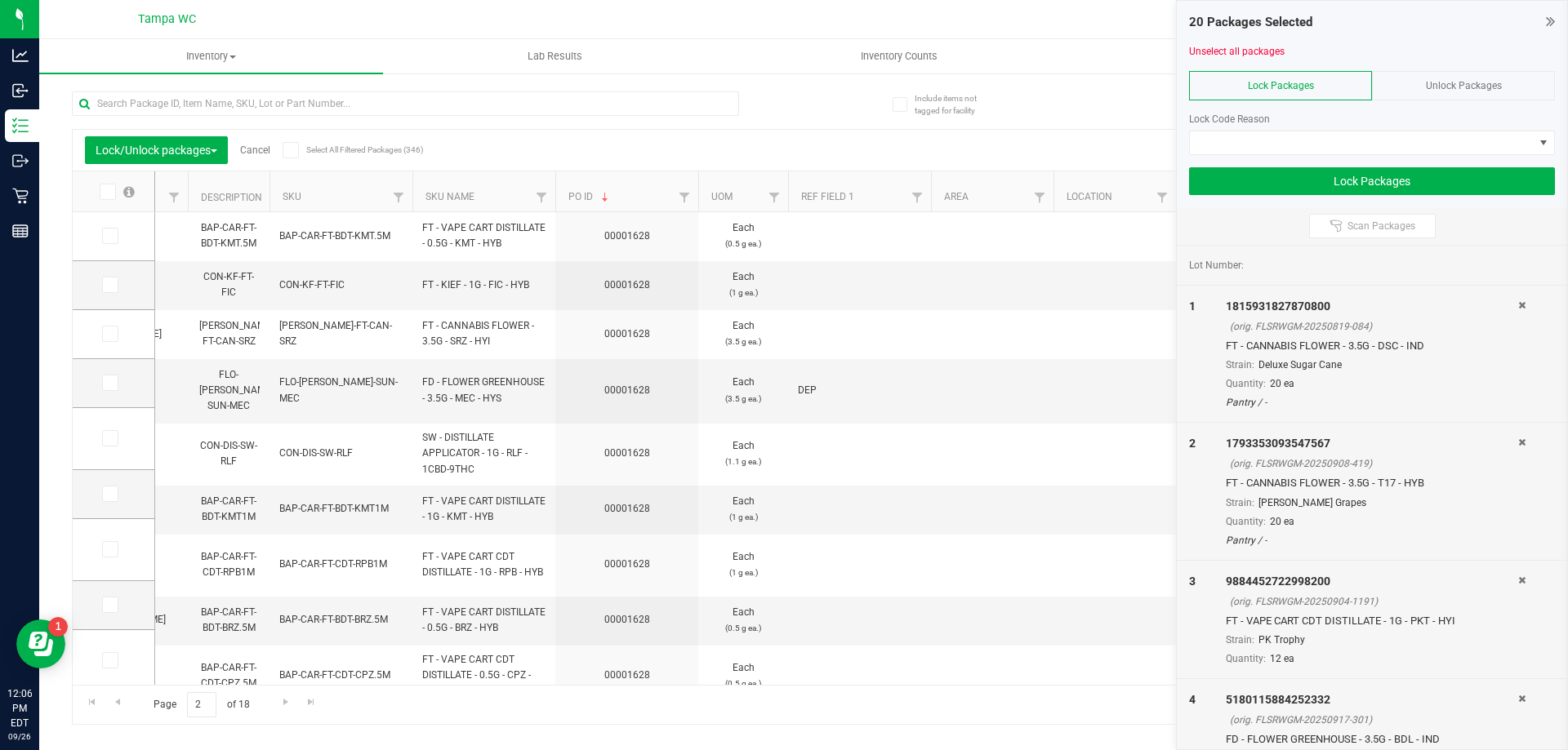
click at [99, 196] on span at bounding box center [107, 192] width 16 height 16
click at [0, 0] on input "checkbox" at bounding box center [0, 0] width 0 height 0
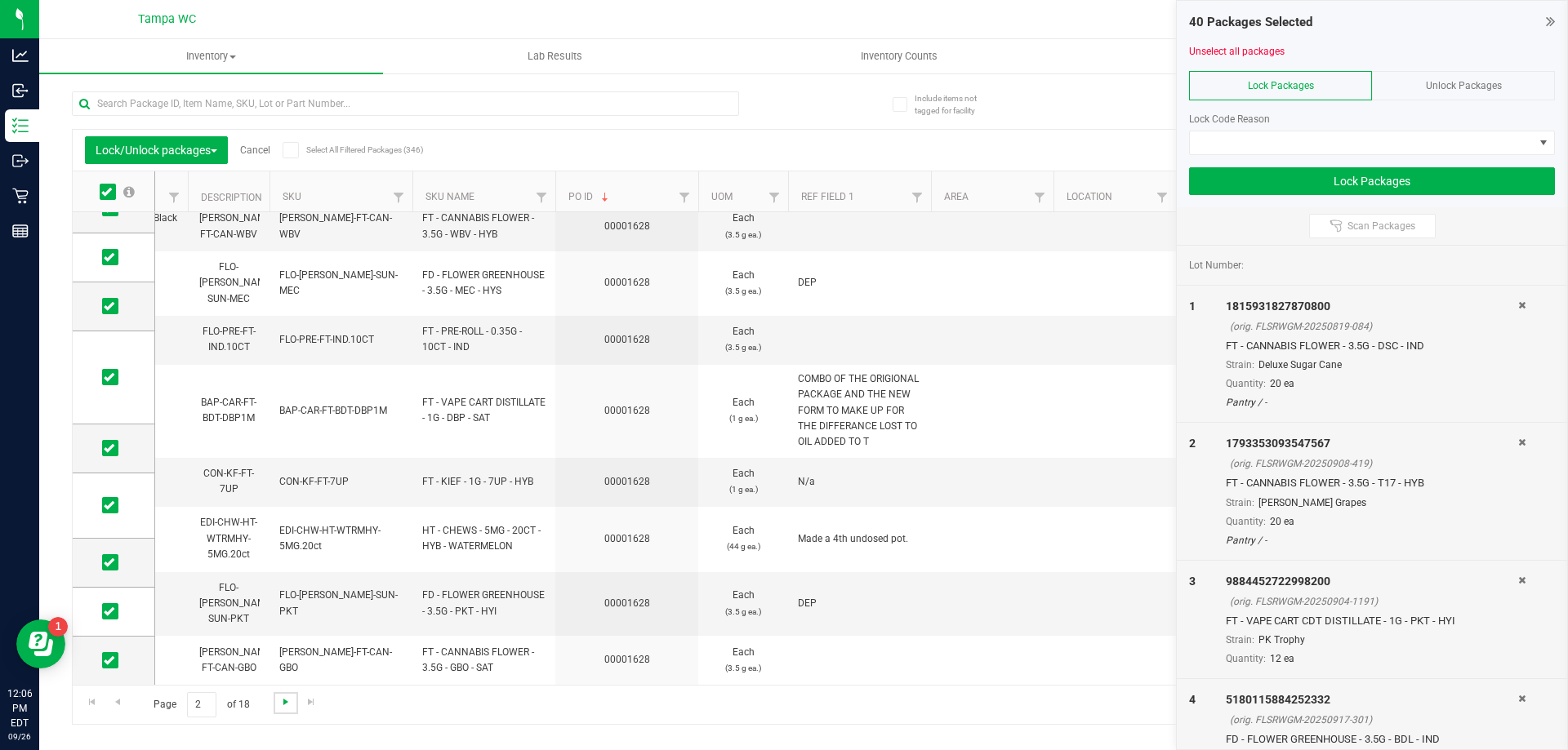
click at [280, 701] on span "Go to the next page" at bounding box center [285, 702] width 13 height 13
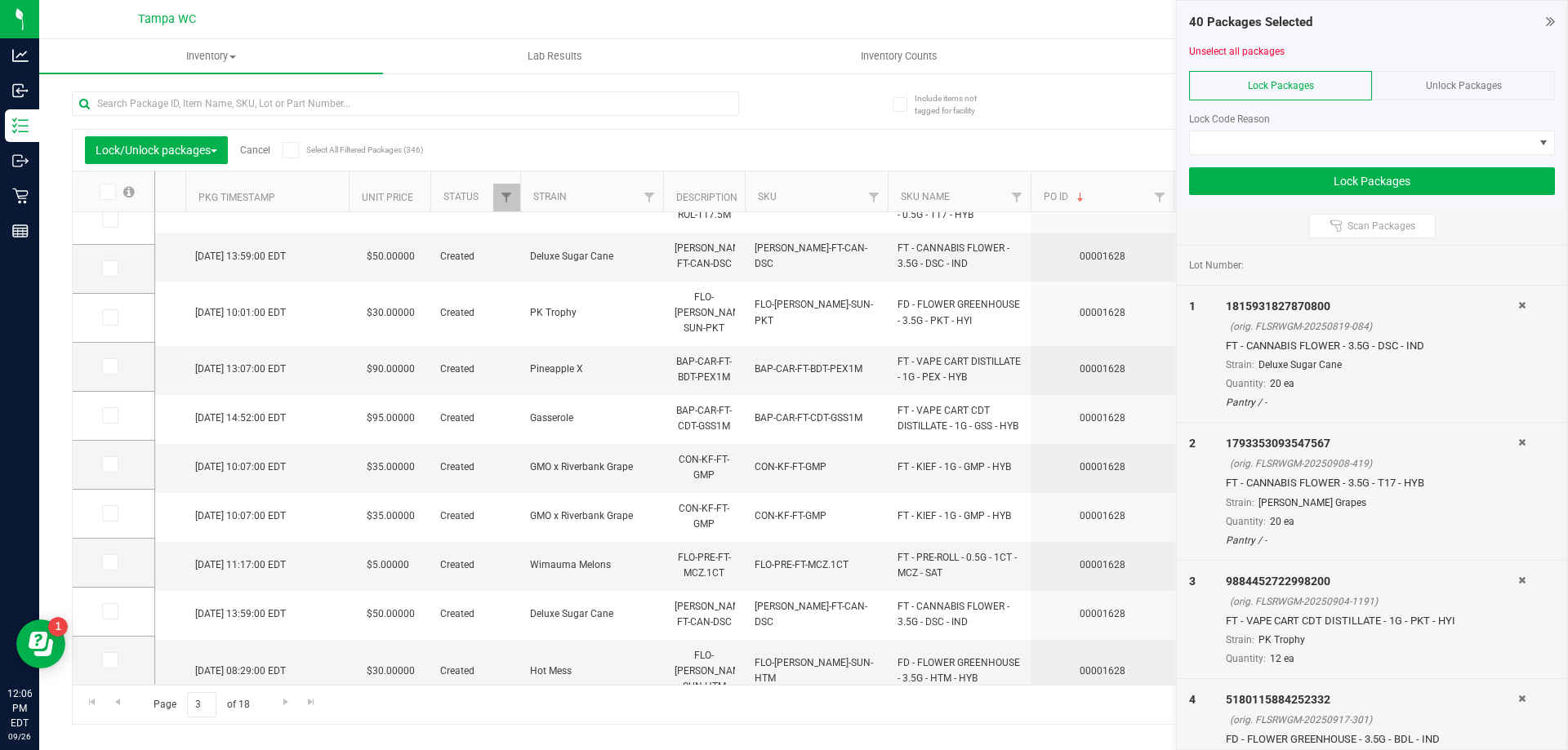
click at [104, 192] on icon at bounding box center [106, 192] width 10 height 0
click at [0, 0] on input "checkbox" at bounding box center [0, 0] width 0 height 0
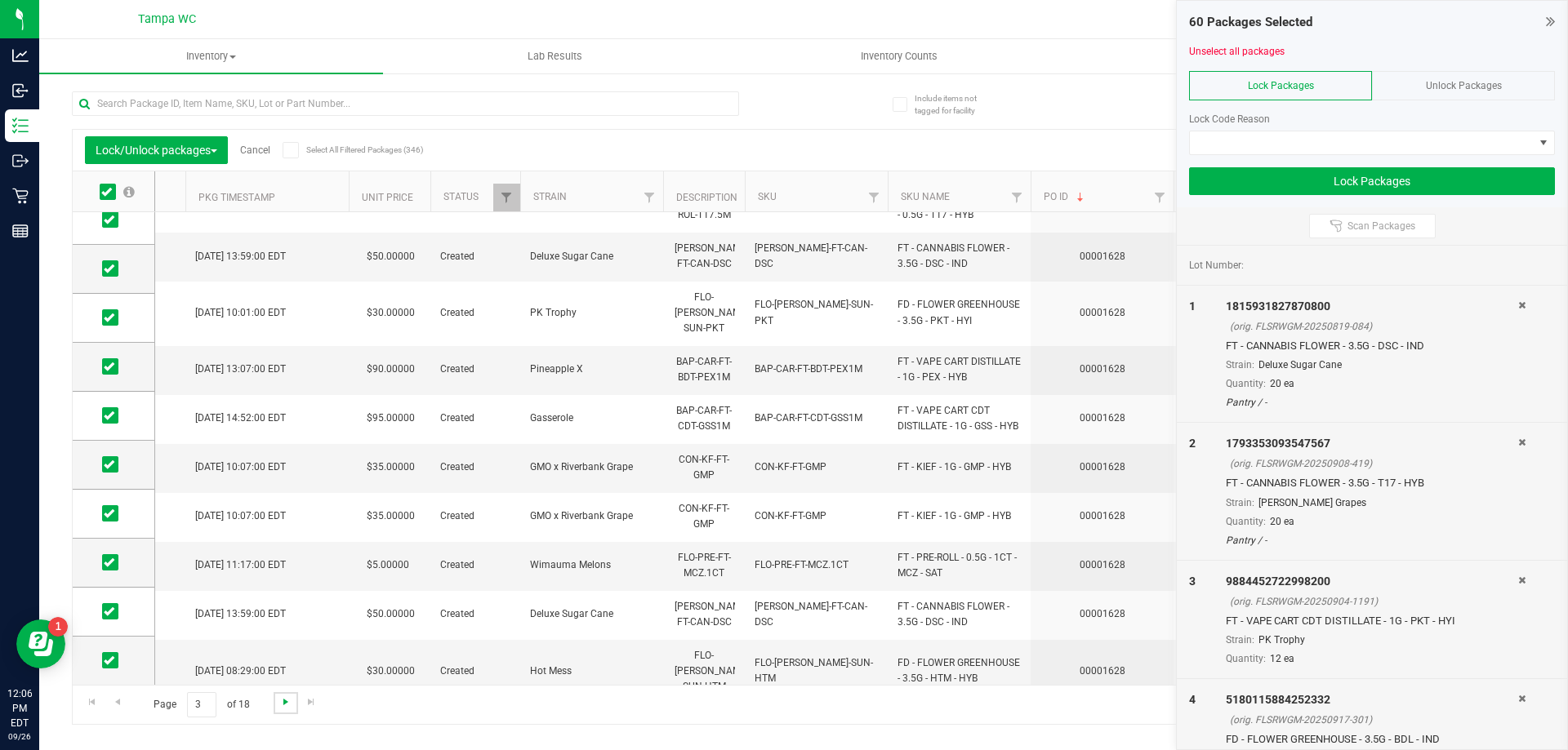
click at [290, 703] on span "Go to the next page" at bounding box center [285, 702] width 13 height 13
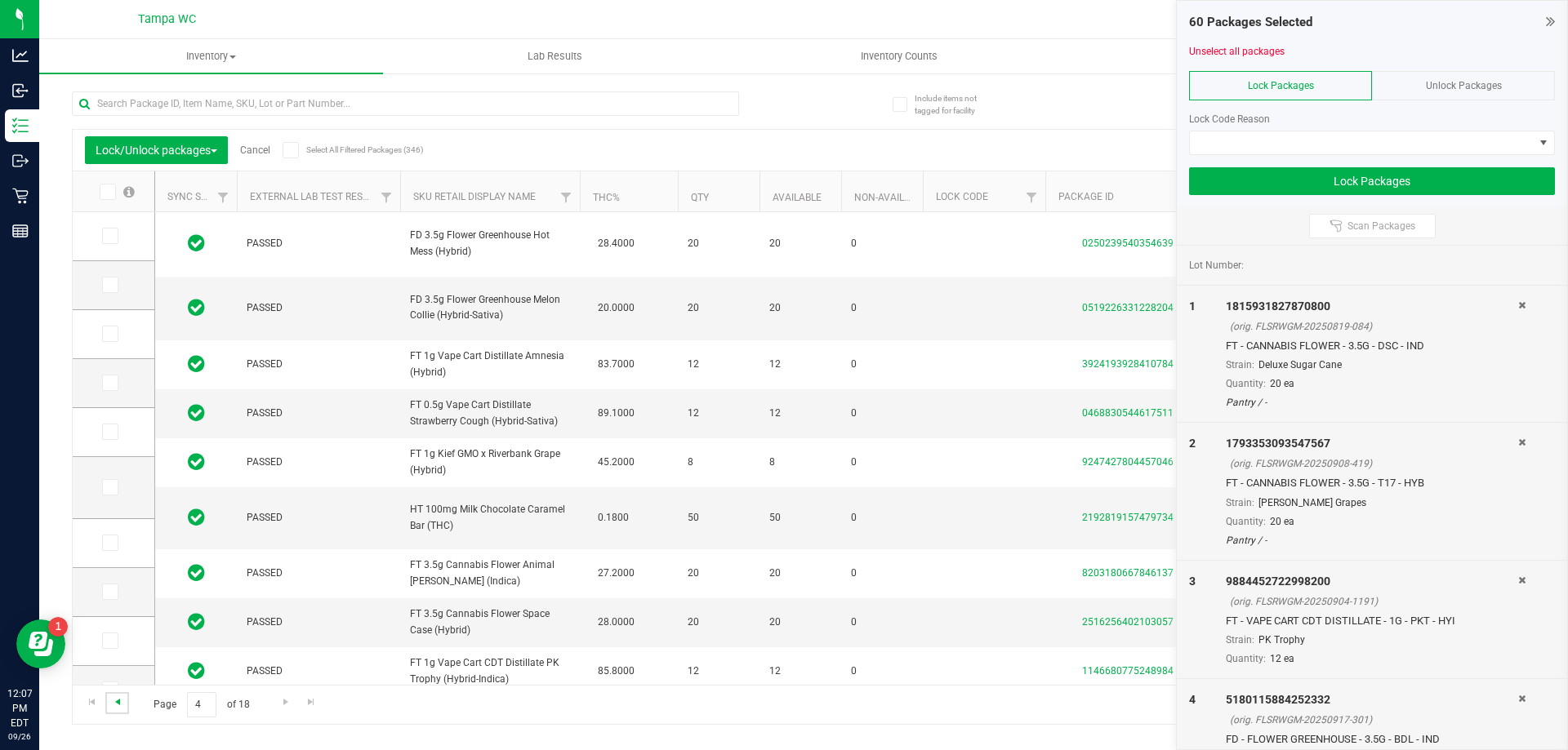
click at [121, 701] on span "Go to the previous page" at bounding box center [117, 702] width 13 height 13
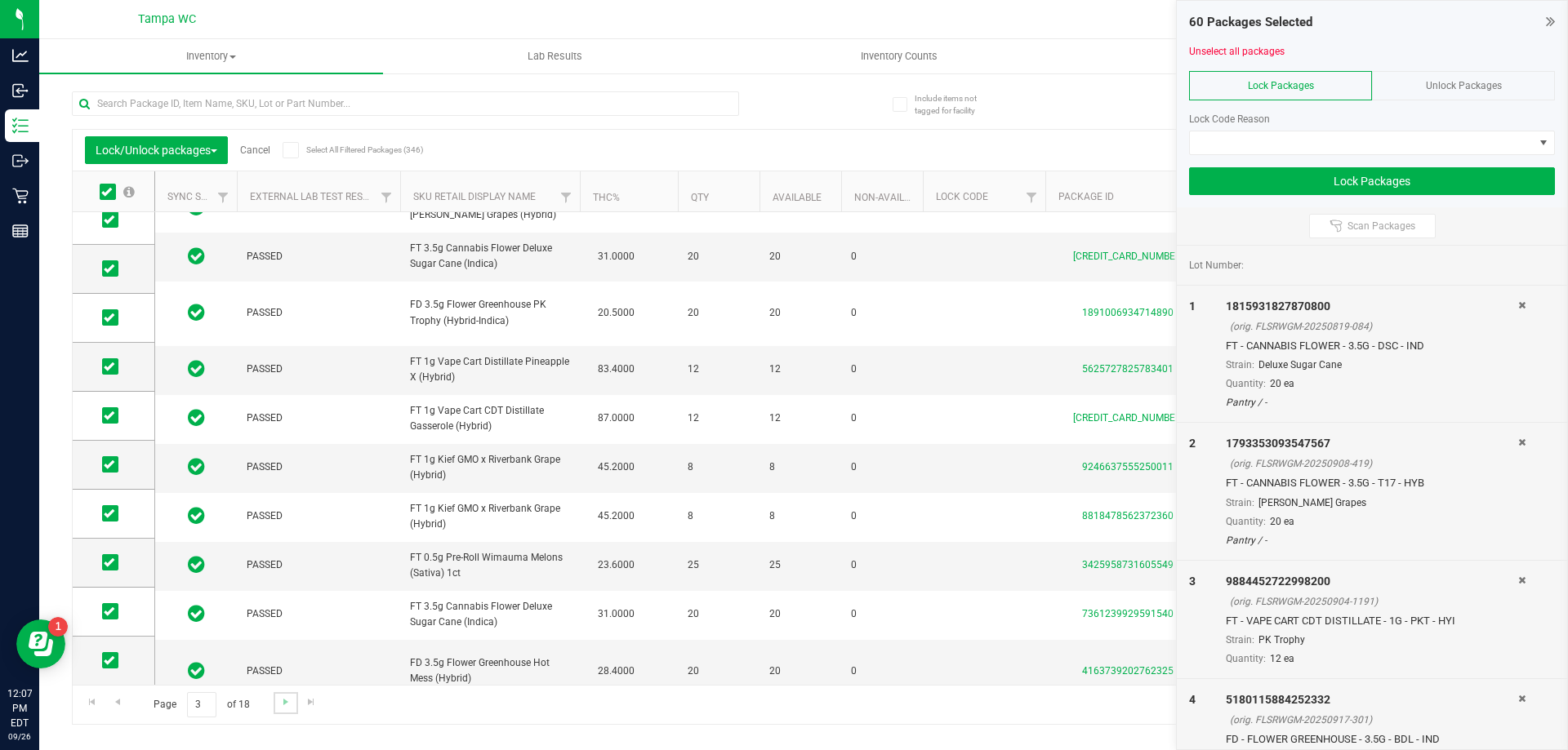
click at [294, 706] on link "Go to the next page" at bounding box center [285, 704] width 24 height 22
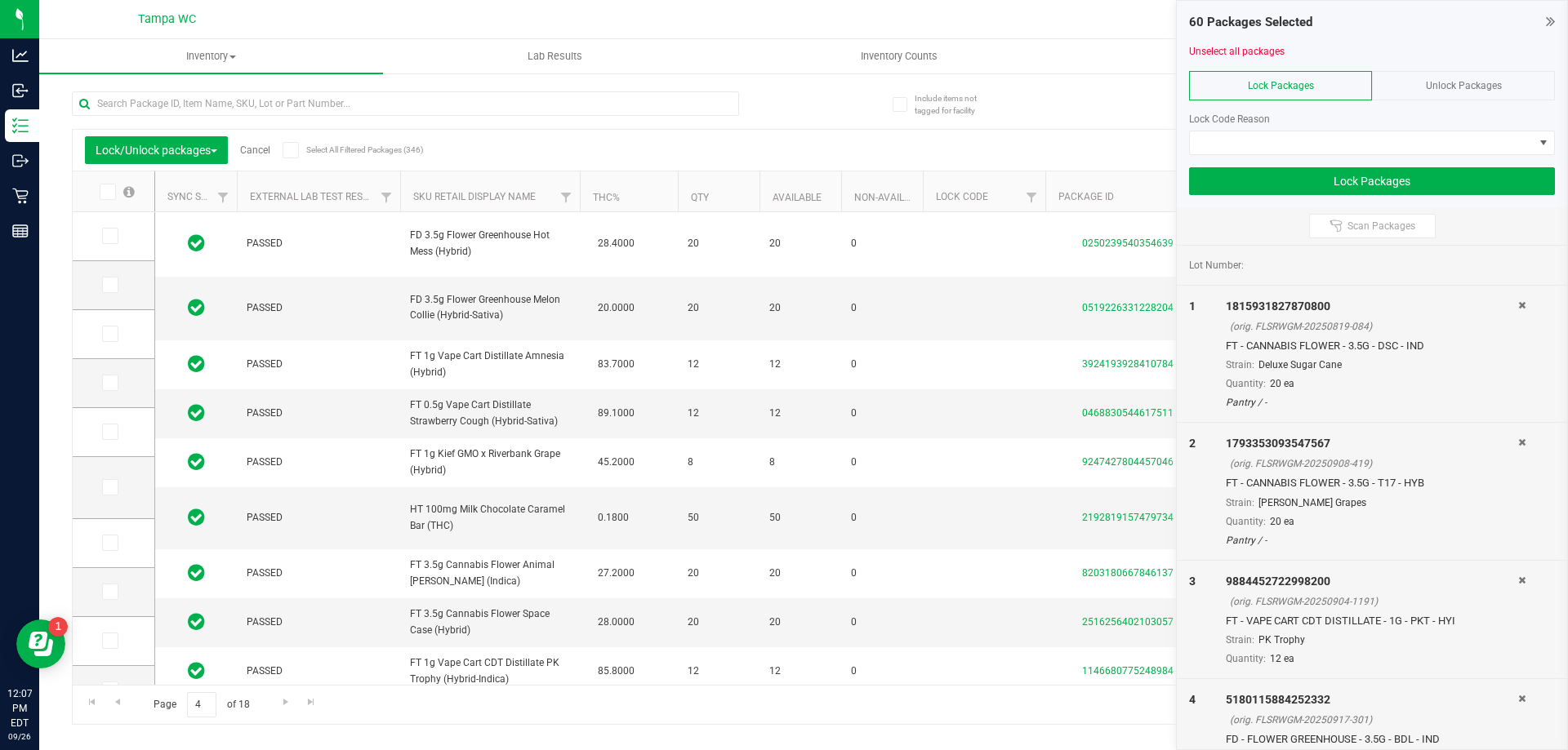
drag, startPoint x: 503, startPoint y: 684, endPoint x: 572, endPoint y: 680, distance: 69.1
click at [572, 680] on div "Lock/Unlock packages Cancel Select All Filtered Packages (346) Add to manufactu…" at bounding box center [803, 427] width 1464 height 596
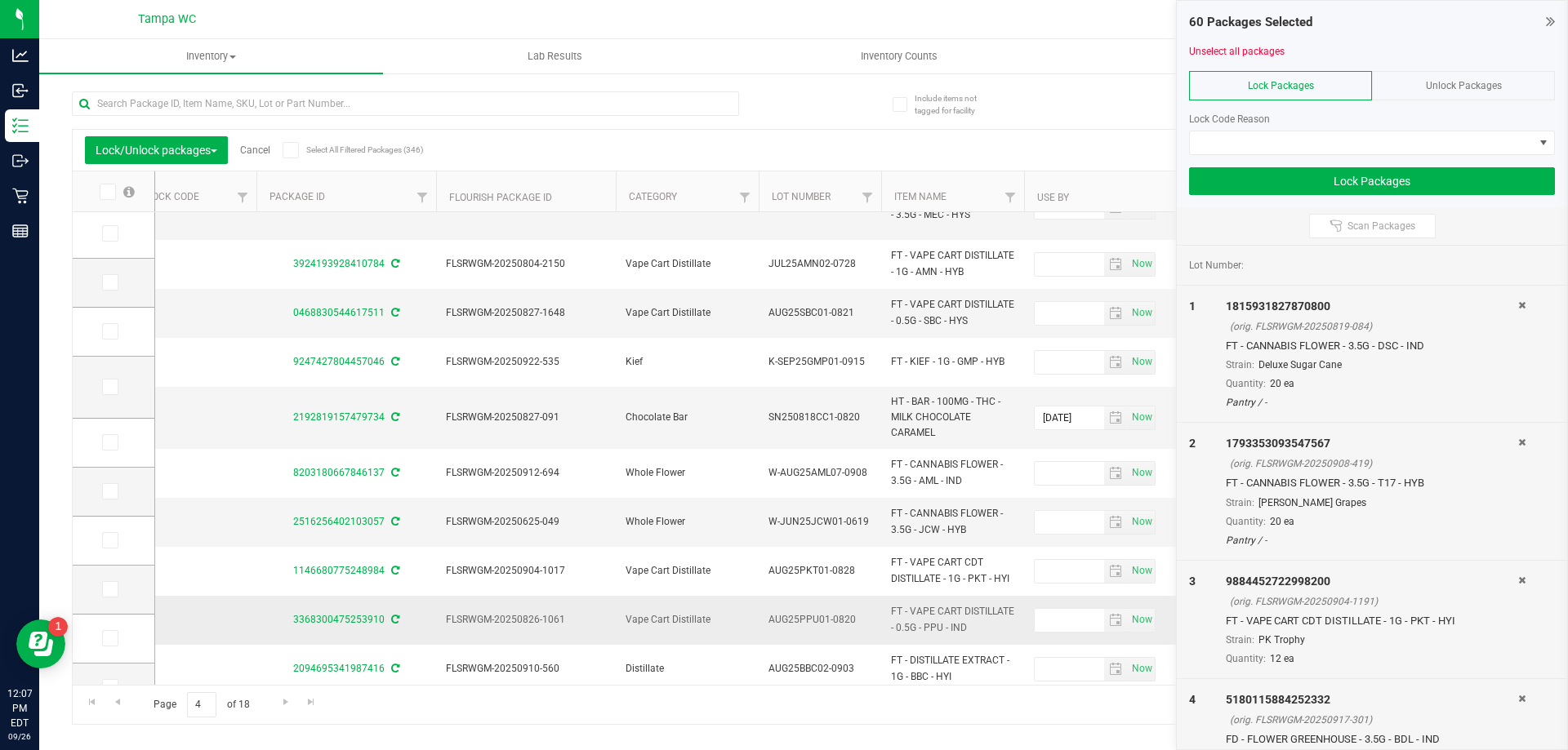
click at [748, 612] on span "Vape Cart Distillate" at bounding box center [688, 620] width 123 height 15
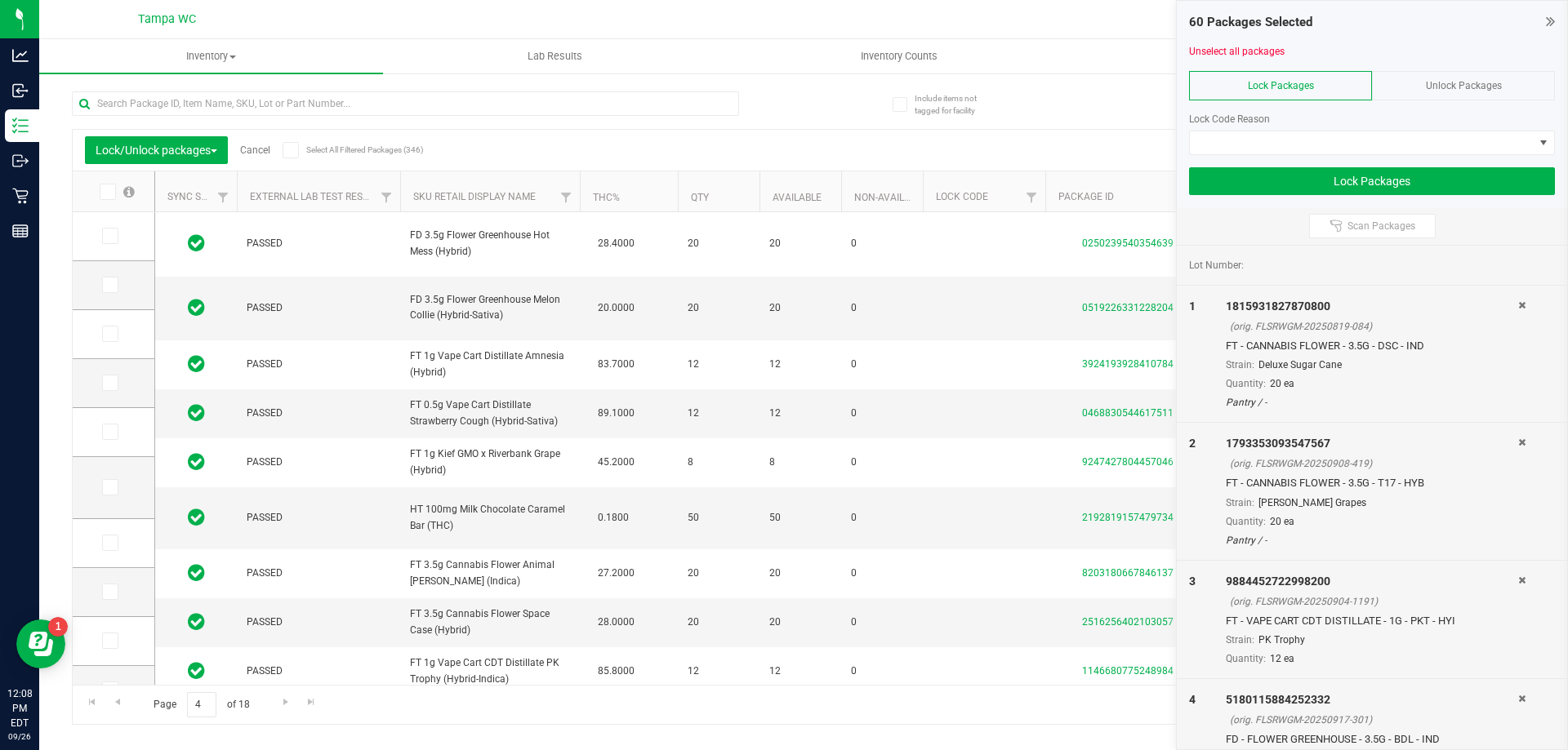
click at [113, 189] on span at bounding box center [107, 192] width 16 height 16
click at [0, 0] on input "checkbox" at bounding box center [0, 0] width 0 height 0
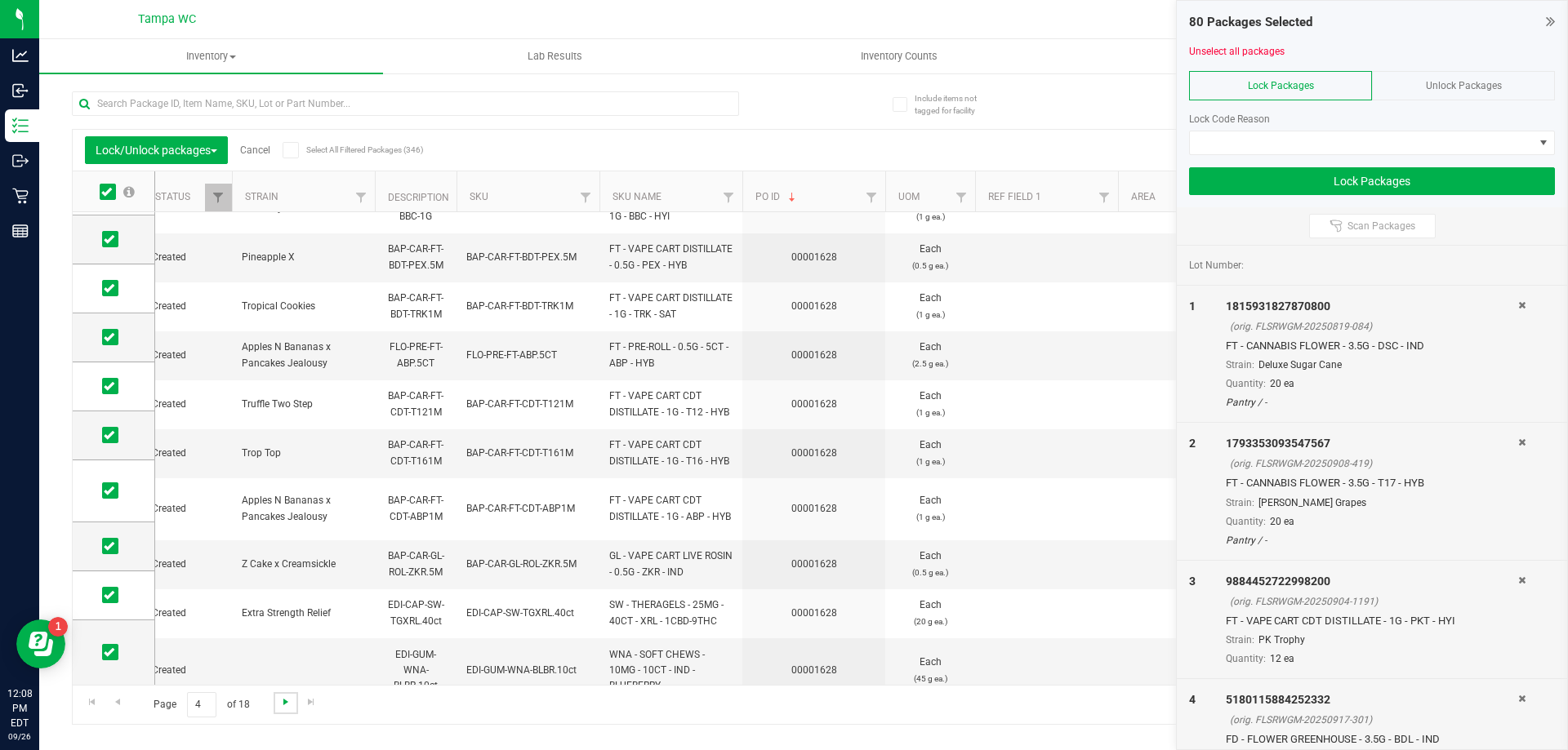
click at [288, 707] on span "Go to the next page" at bounding box center [285, 702] width 13 height 13
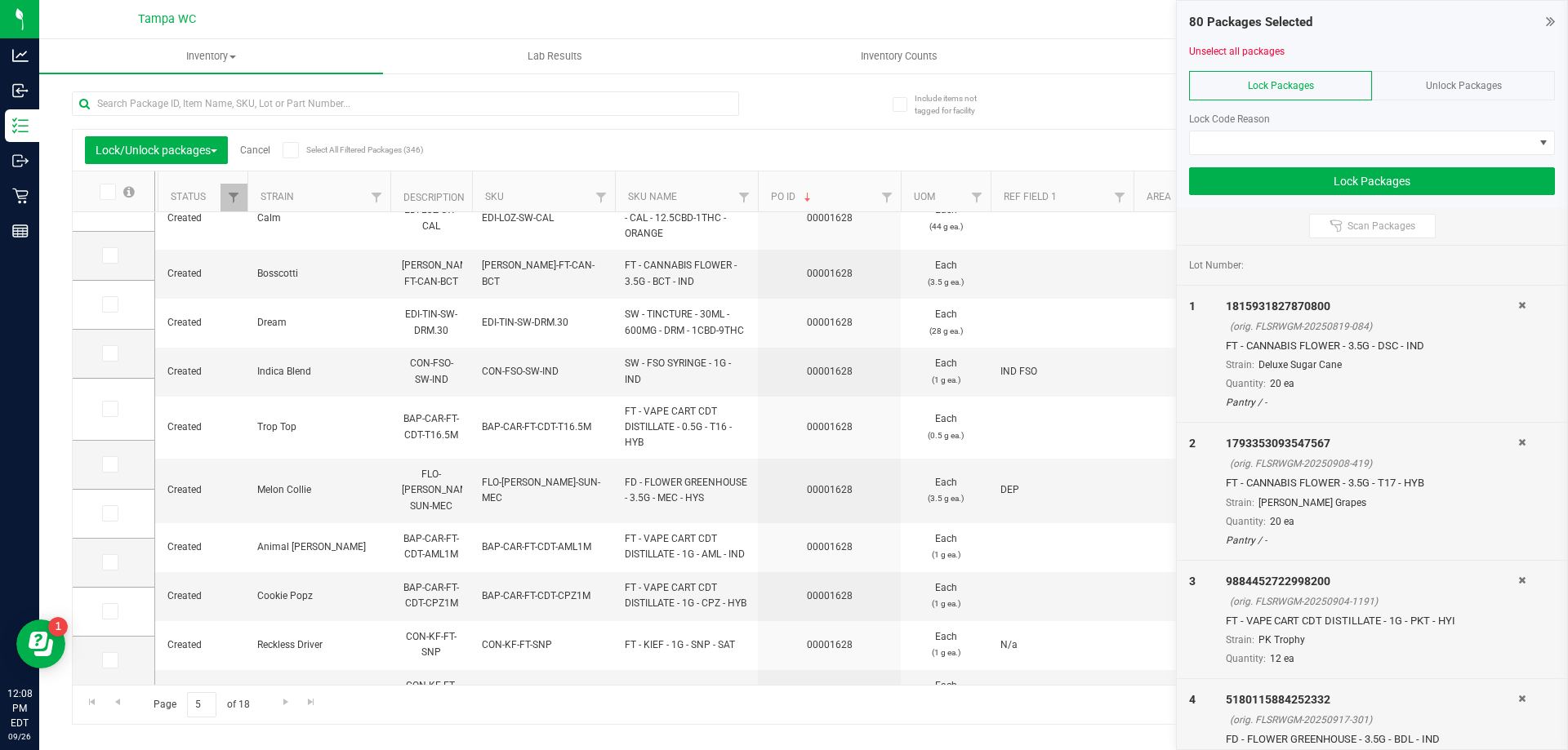
drag, startPoint x: 110, startPoint y: 190, endPoint x: 123, endPoint y: 207, distance: 21.4
click at [108, 192] on icon at bounding box center [106, 192] width 10 height 0
click at [0, 0] on input "checkbox" at bounding box center [0, 0] width 0 height 0
click at [283, 712] on link "Go to the next page" at bounding box center [285, 704] width 24 height 22
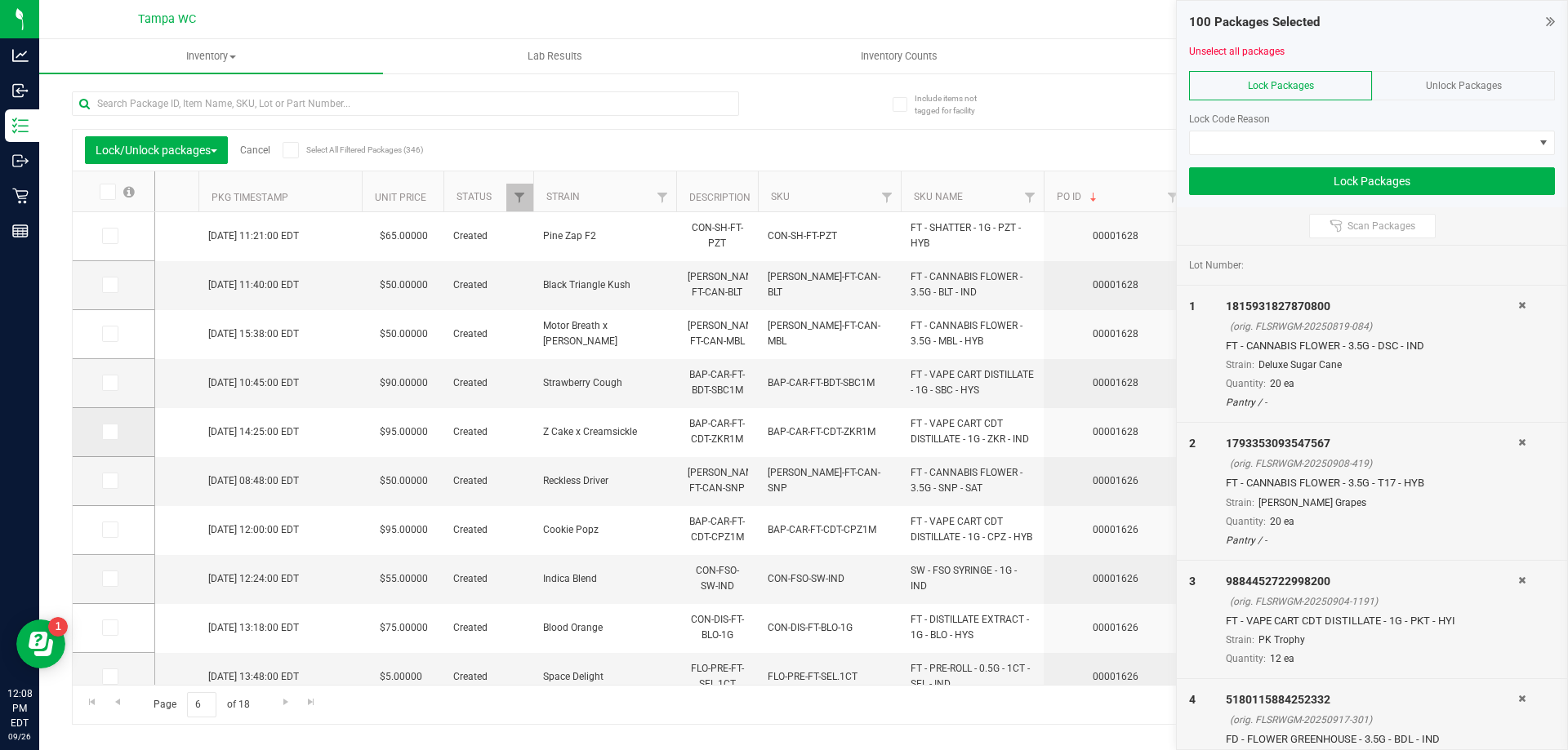
click at [108, 432] on icon at bounding box center [109, 432] width 10 height 0
click at [0, 0] on input "checkbox" at bounding box center [0, 0] width 0 height 0
click at [110, 383] on icon at bounding box center [109, 383] width 10 height 0
click at [0, 0] on input "checkbox" at bounding box center [0, 0] width 0 height 0
click at [111, 334] on icon at bounding box center [109, 334] width 10 height 0
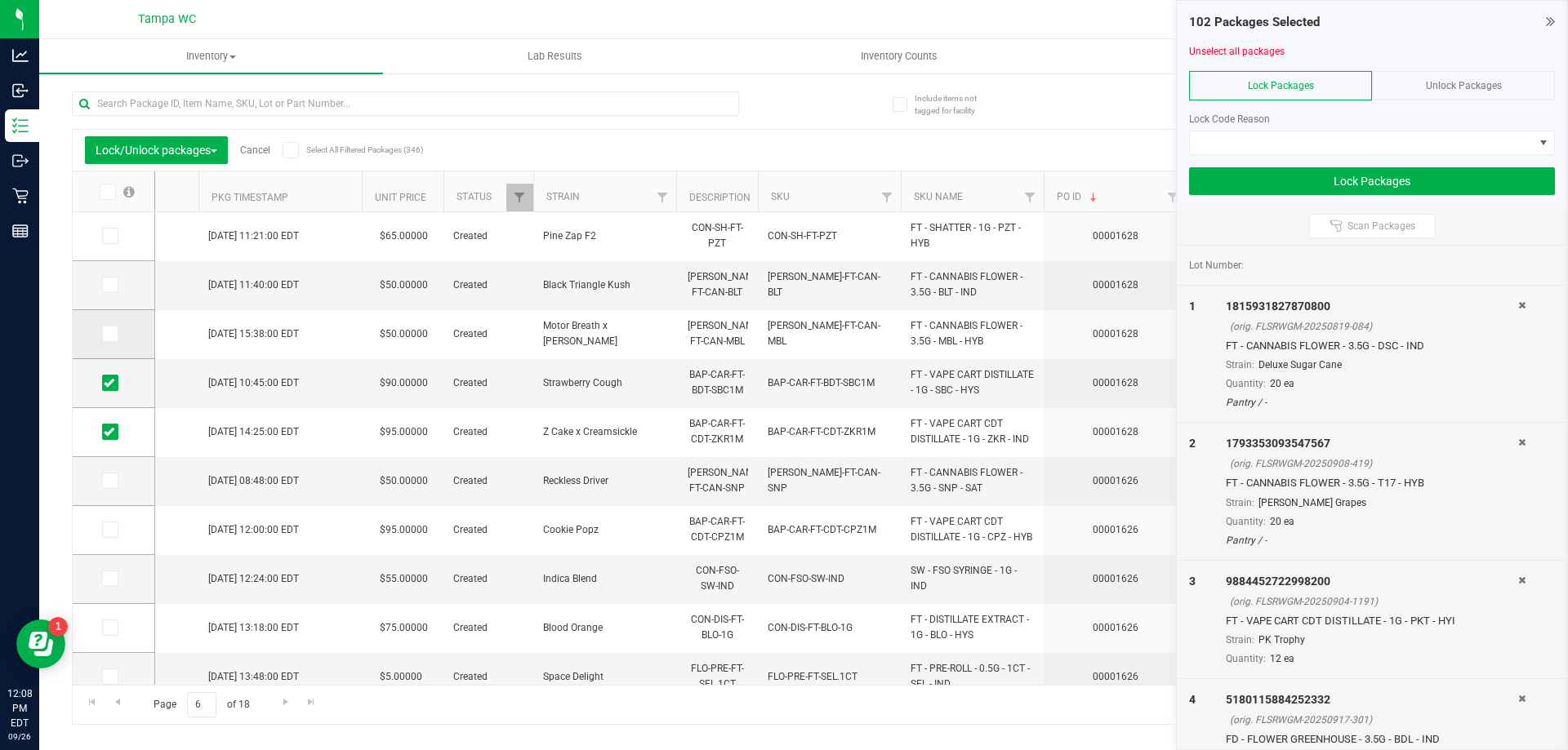
click at [0, 0] on input "checkbox" at bounding box center [0, 0] width 0 height 0
drag, startPoint x: 116, startPoint y: 297, endPoint x: 111, endPoint y: 286, distance: 12.1
click at [115, 297] on td at bounding box center [113, 285] width 81 height 49
click at [111, 285] on icon at bounding box center [109, 285] width 10 height 0
click at [0, 0] on input "checkbox" at bounding box center [0, 0] width 0 height 0
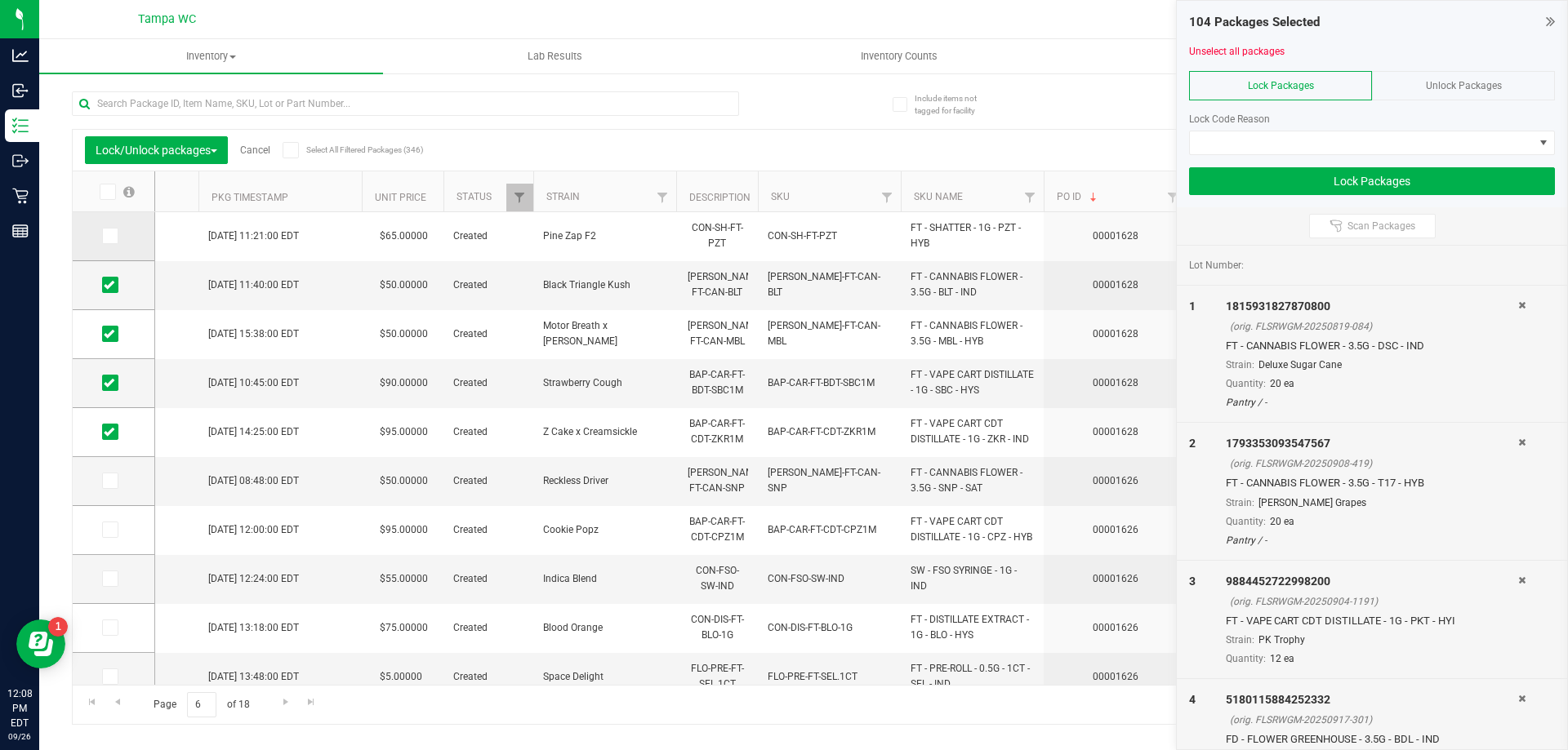
click at [110, 236] on icon at bounding box center [109, 236] width 10 height 0
click at [0, 0] on input "checkbox" at bounding box center [0, 0] width 0 height 0
click at [1315, 139] on span at bounding box center [1362, 143] width 344 height 23
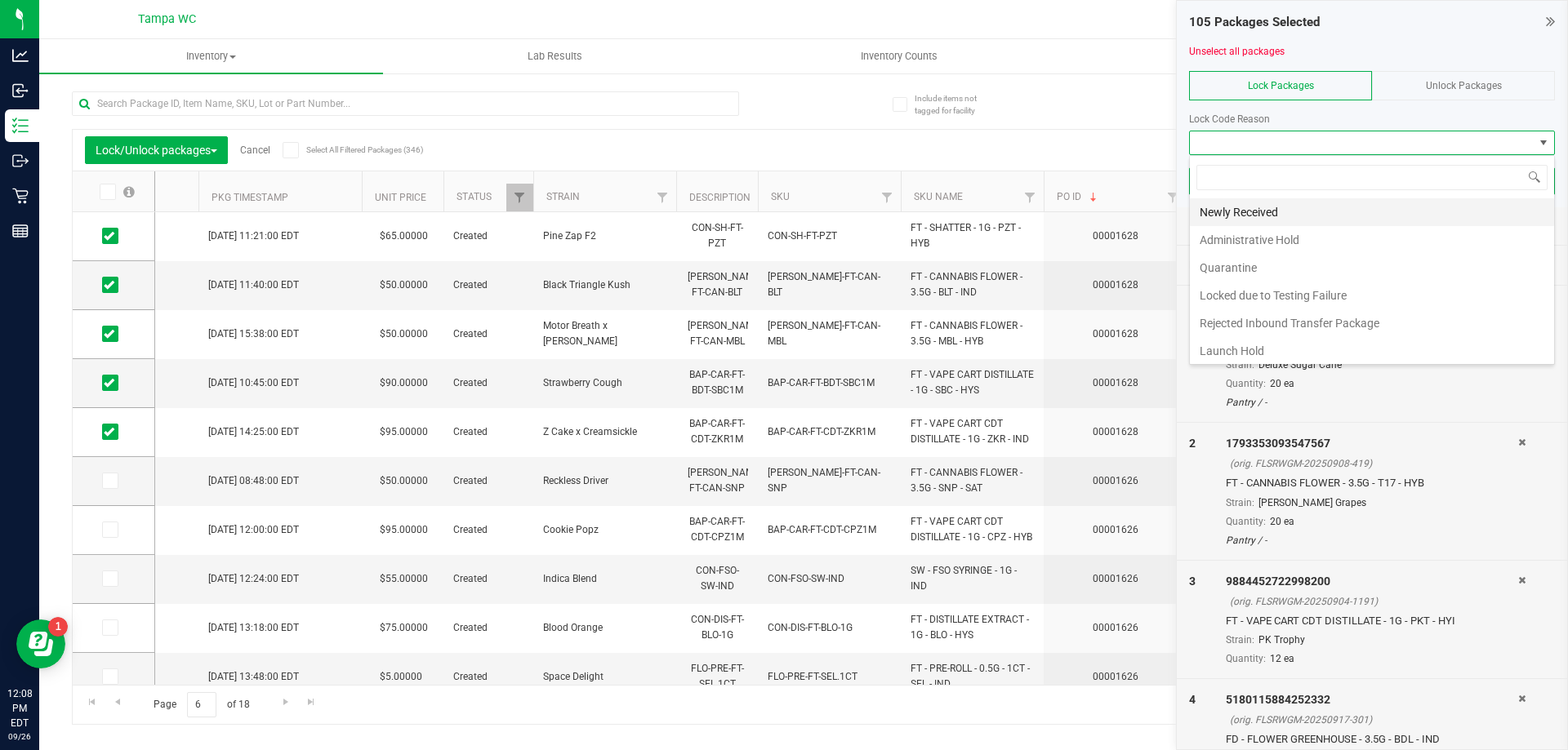
click at [1275, 209] on li "Newly Received" at bounding box center [1372, 212] width 364 height 27
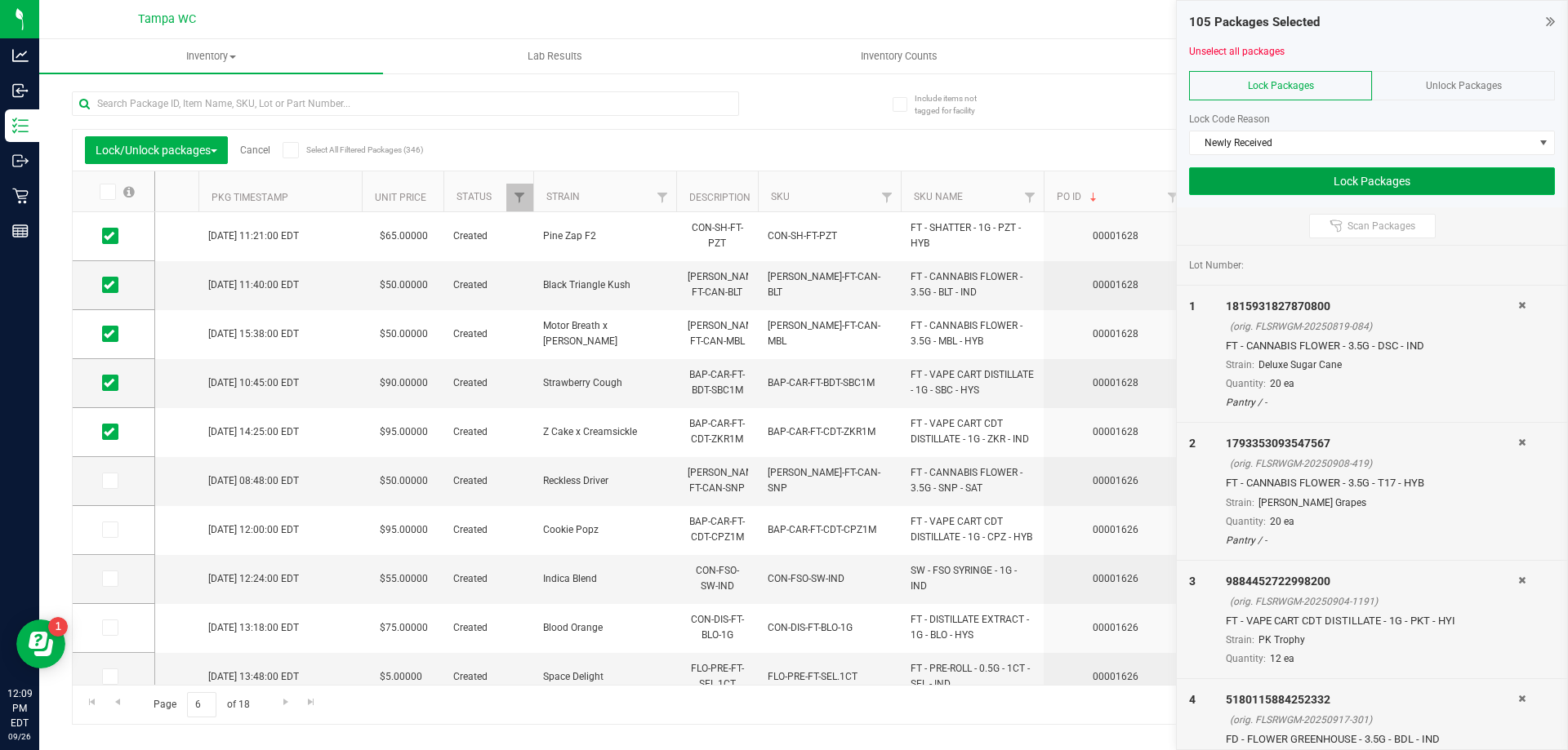
click at [1379, 185] on button "Lock Packages" at bounding box center [1372, 182] width 366 height 27
click at [1548, 22] on icon at bounding box center [1550, 21] width 9 height 16
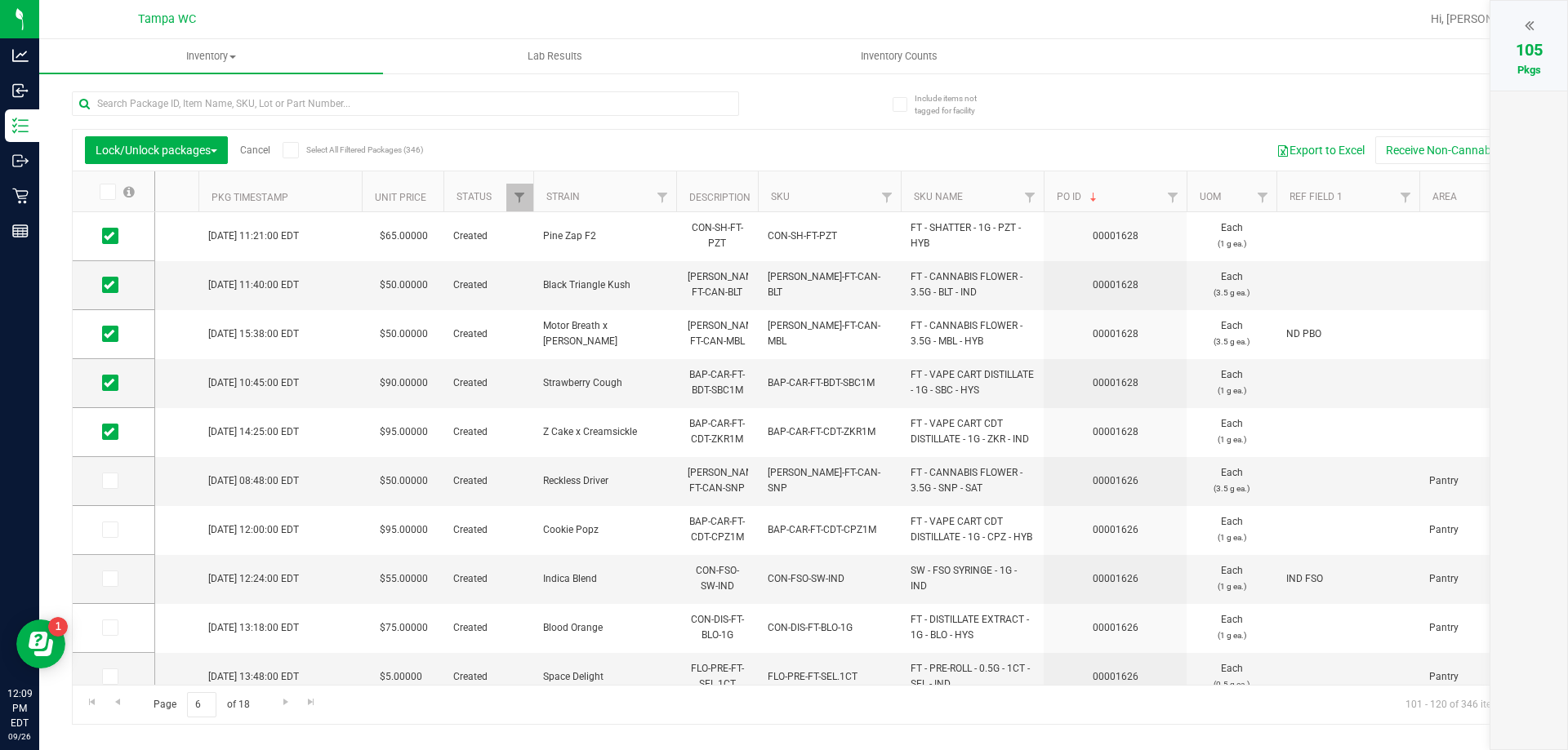
drag, startPoint x: 862, startPoint y: 686, endPoint x: 854, endPoint y: 677, distance: 12.0
click at [858, 683] on div "Lock/Unlock packages Cancel Select All Filtered Packages (346) Add to manufactu…" at bounding box center [803, 427] width 1464 height 596
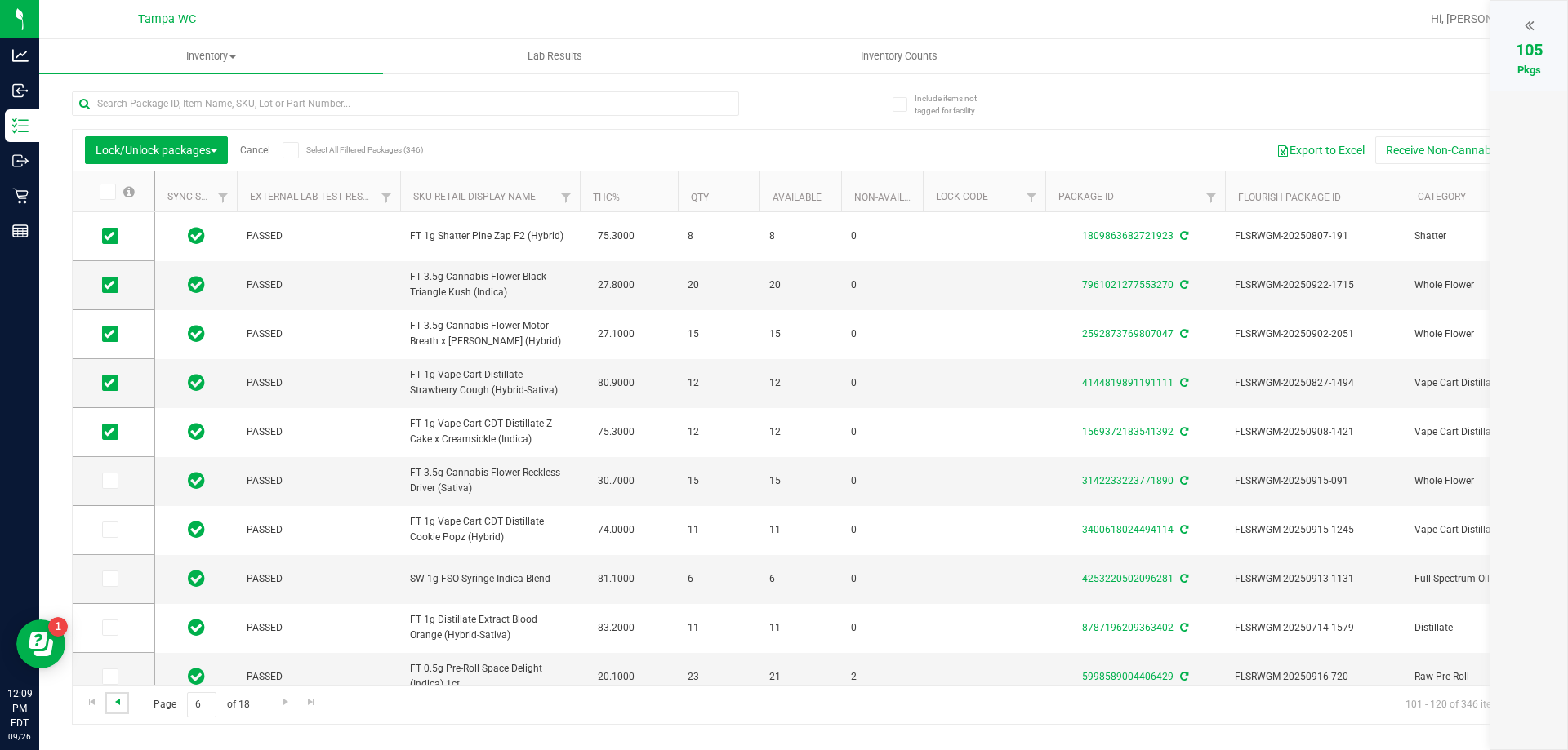
click at [122, 705] on span "Go to the previous page" at bounding box center [117, 702] width 13 height 13
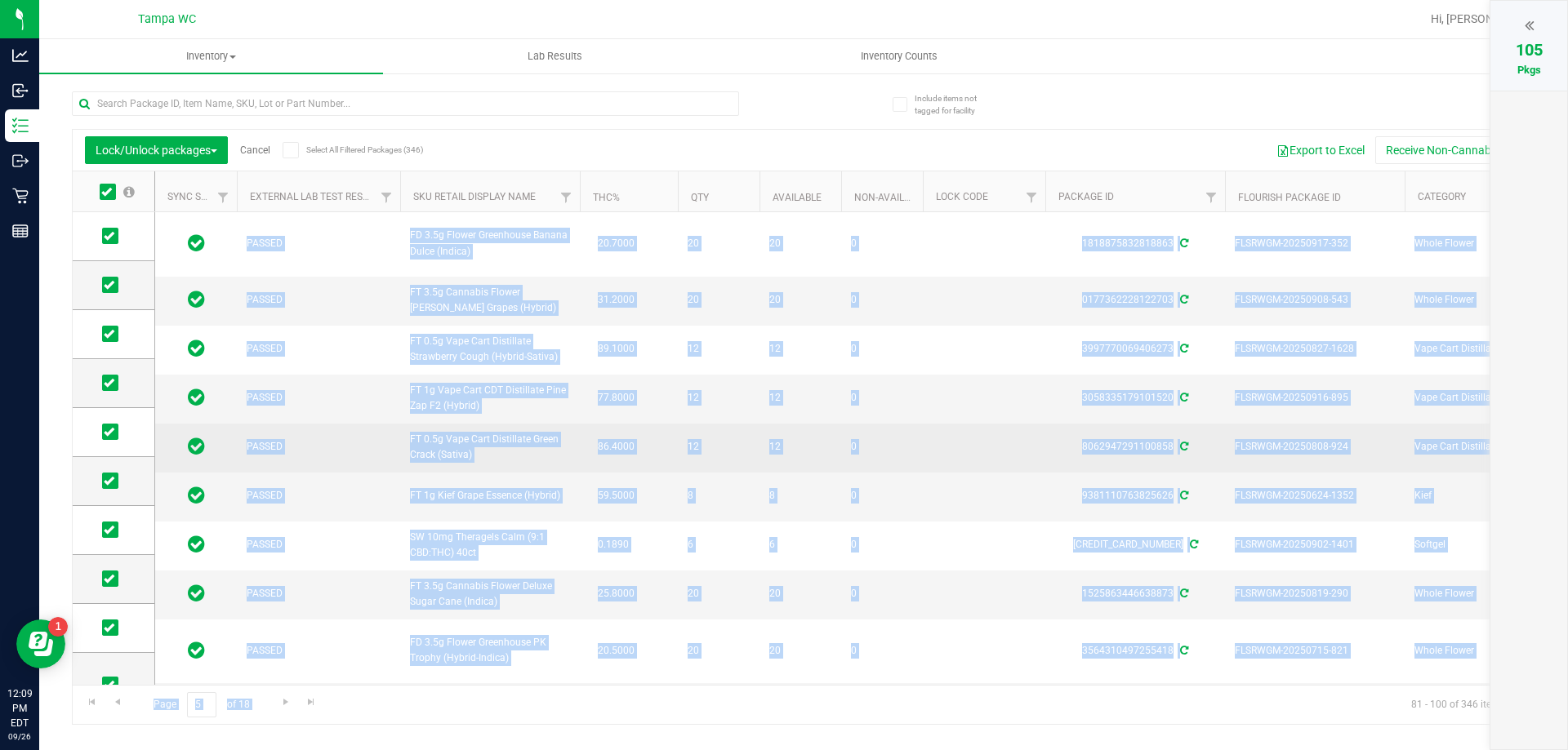
click at [820, 442] on td "12" at bounding box center [800, 448] width 81 height 49
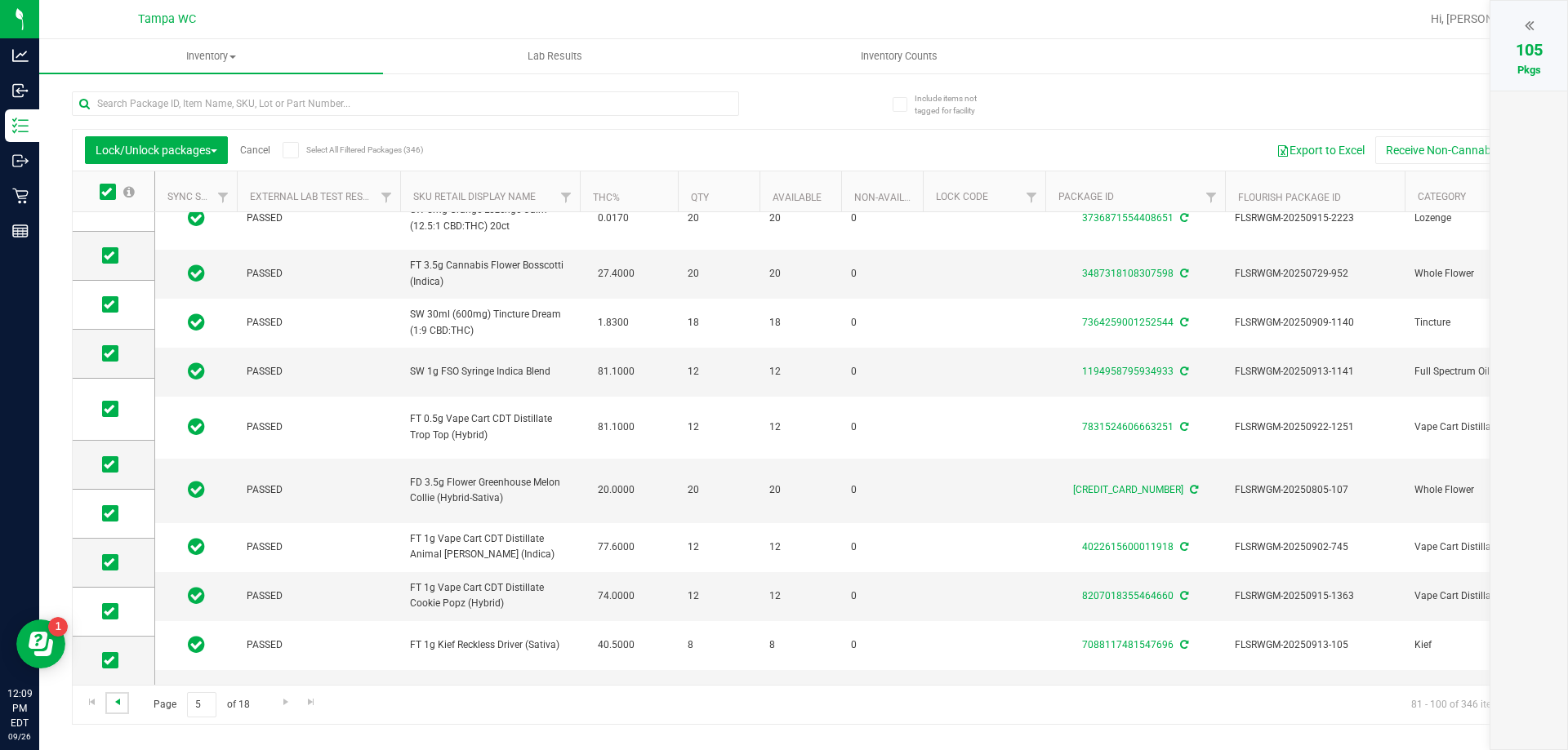
click at [116, 705] on span "Go to the previous page" at bounding box center [117, 702] width 13 height 13
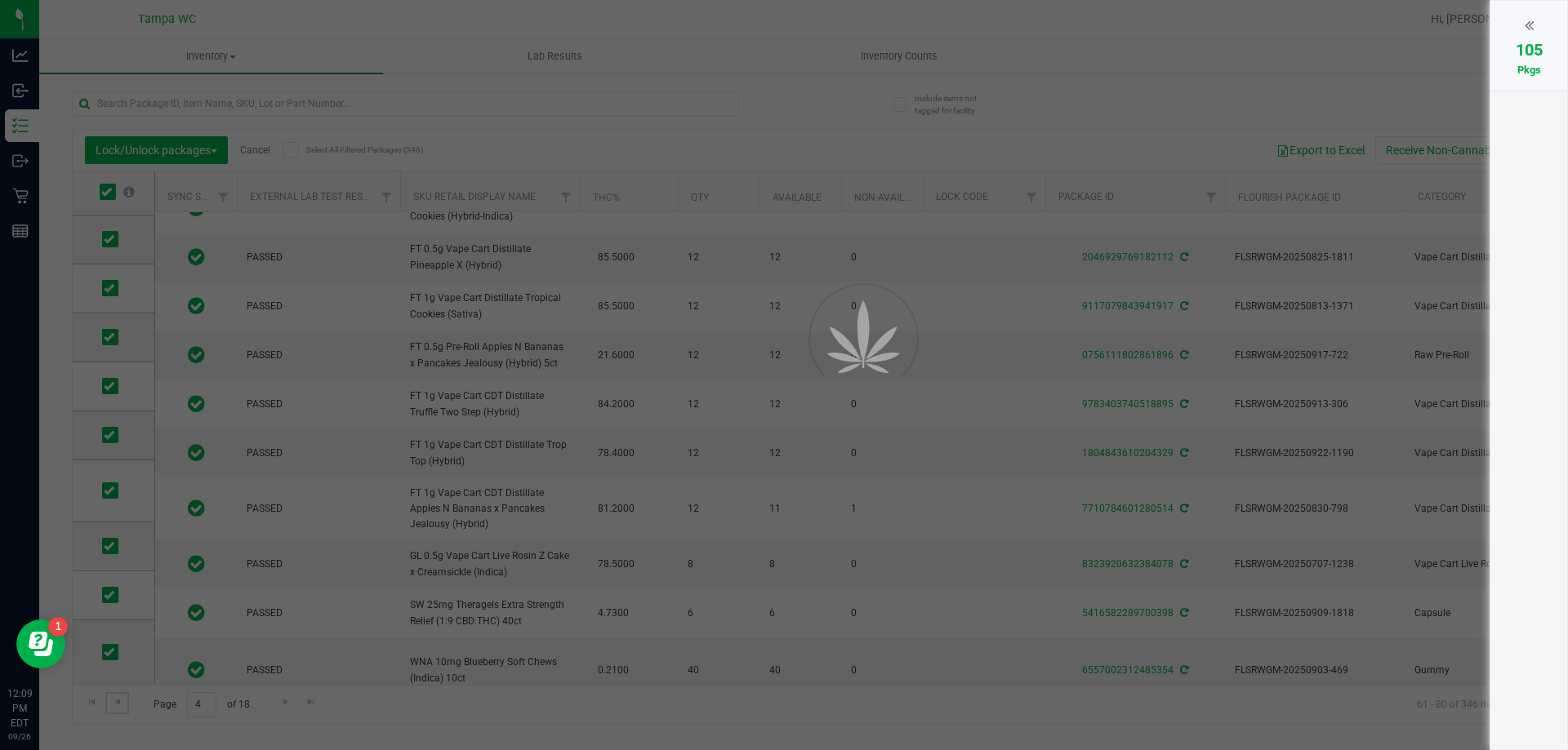
type input "[DATE]"
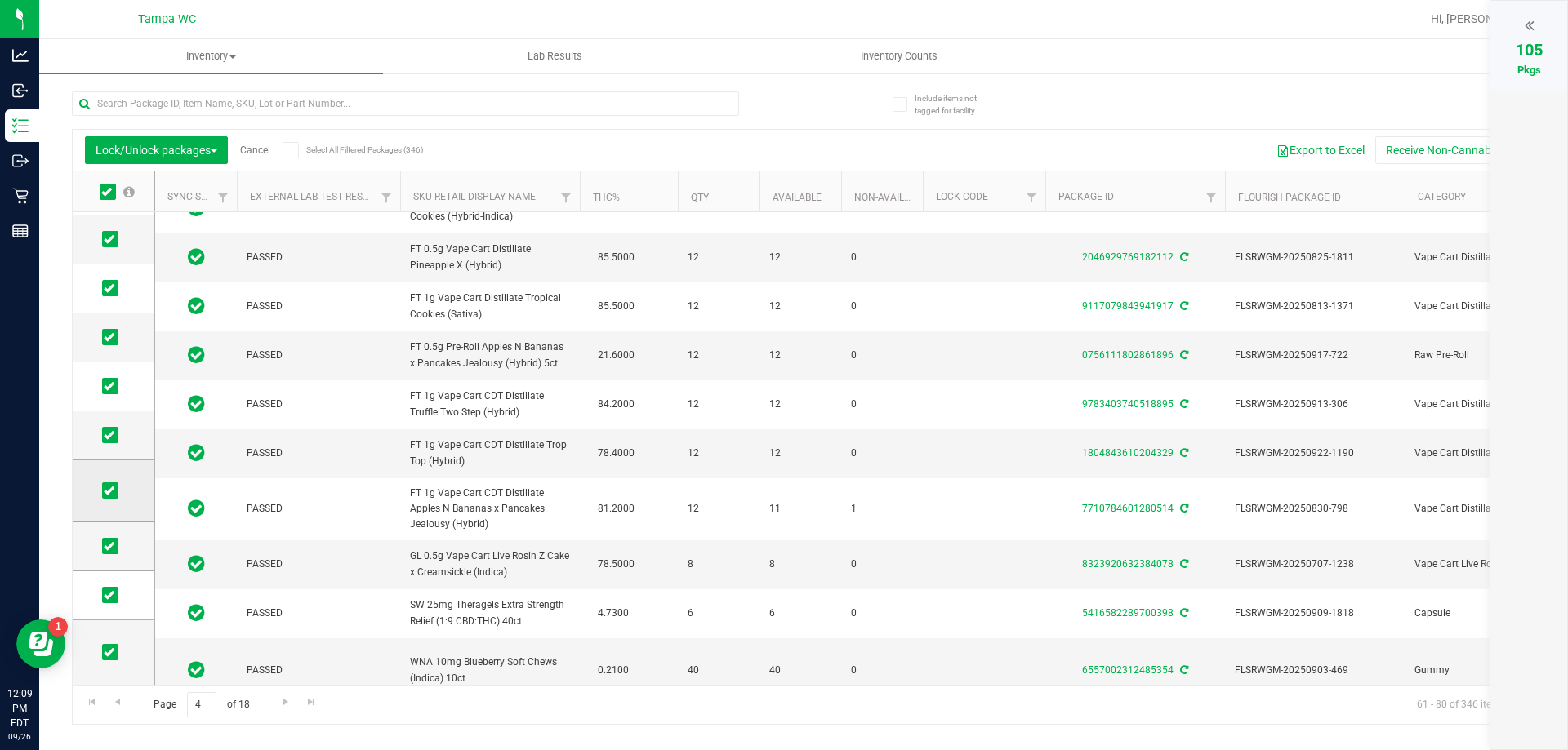
click at [113, 491] on icon at bounding box center [109, 491] width 10 height 0
click at [0, 0] on input "checkbox" at bounding box center [0, 0] width 0 height 0
click at [128, 703] on link "Go to the previous page" at bounding box center [117, 704] width 24 height 22
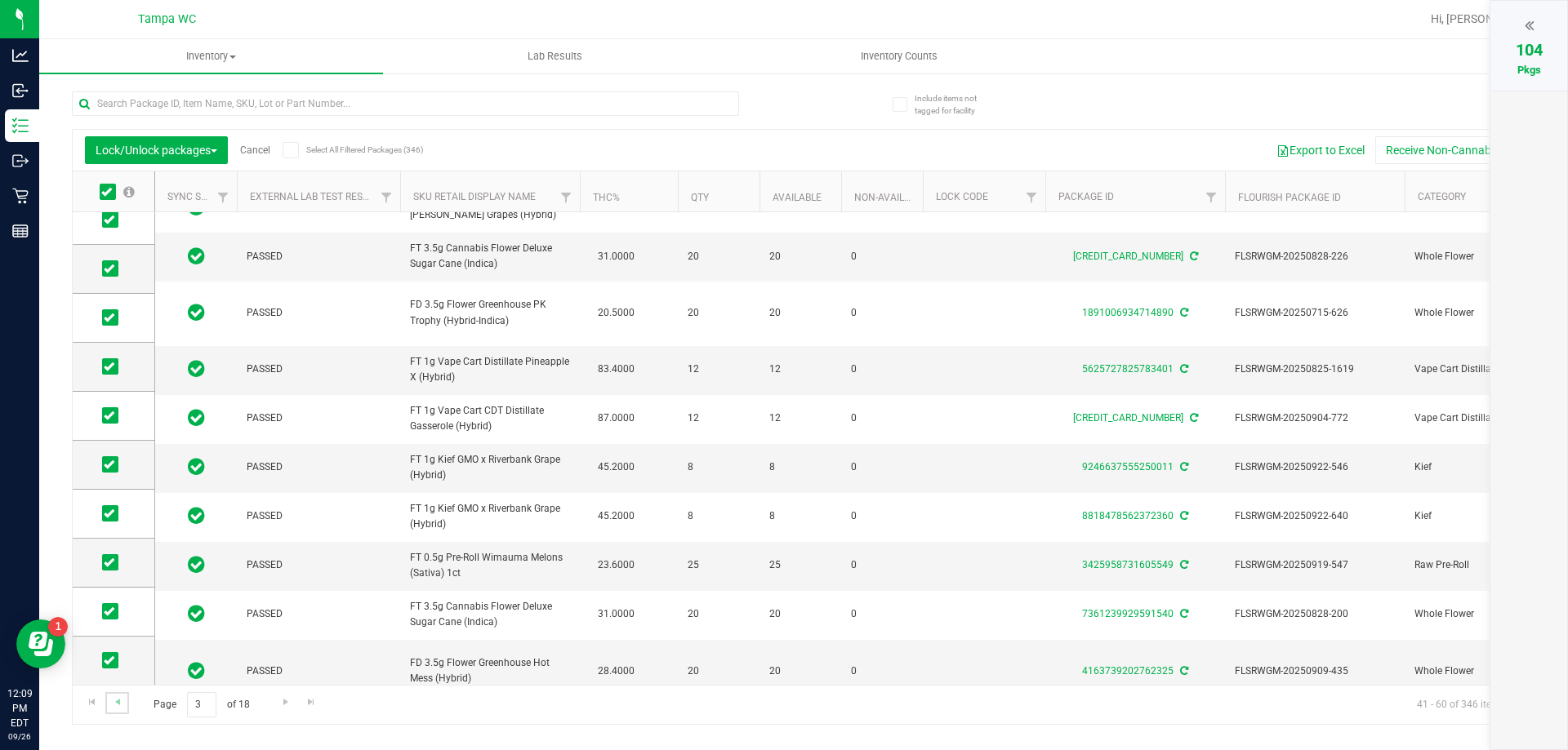
click at [124, 700] on link "Go to the previous page" at bounding box center [117, 704] width 24 height 22
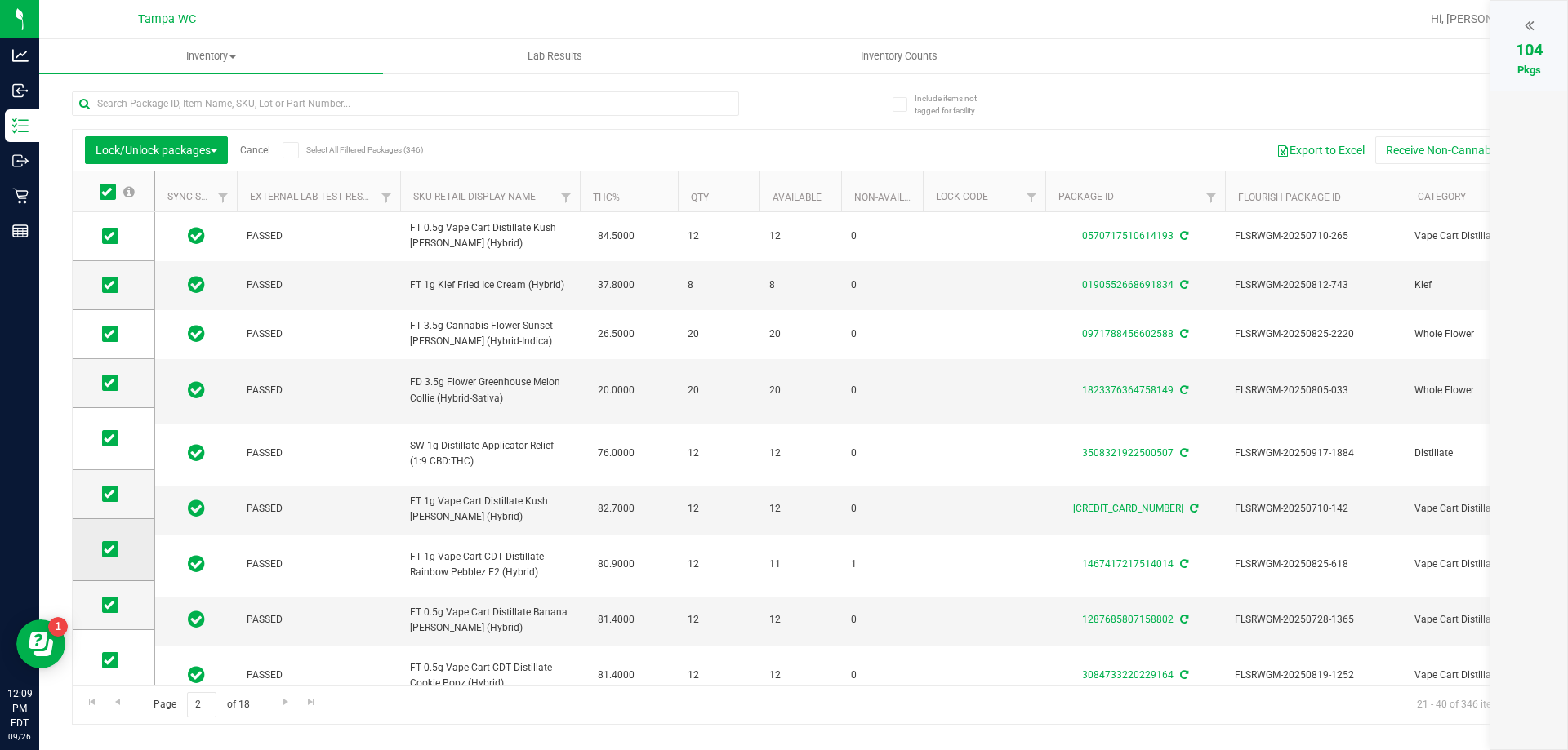
click at [112, 550] on icon at bounding box center [109, 550] width 10 height 0
click at [0, 0] on input "checkbox" at bounding box center [0, 0] width 0 height 0
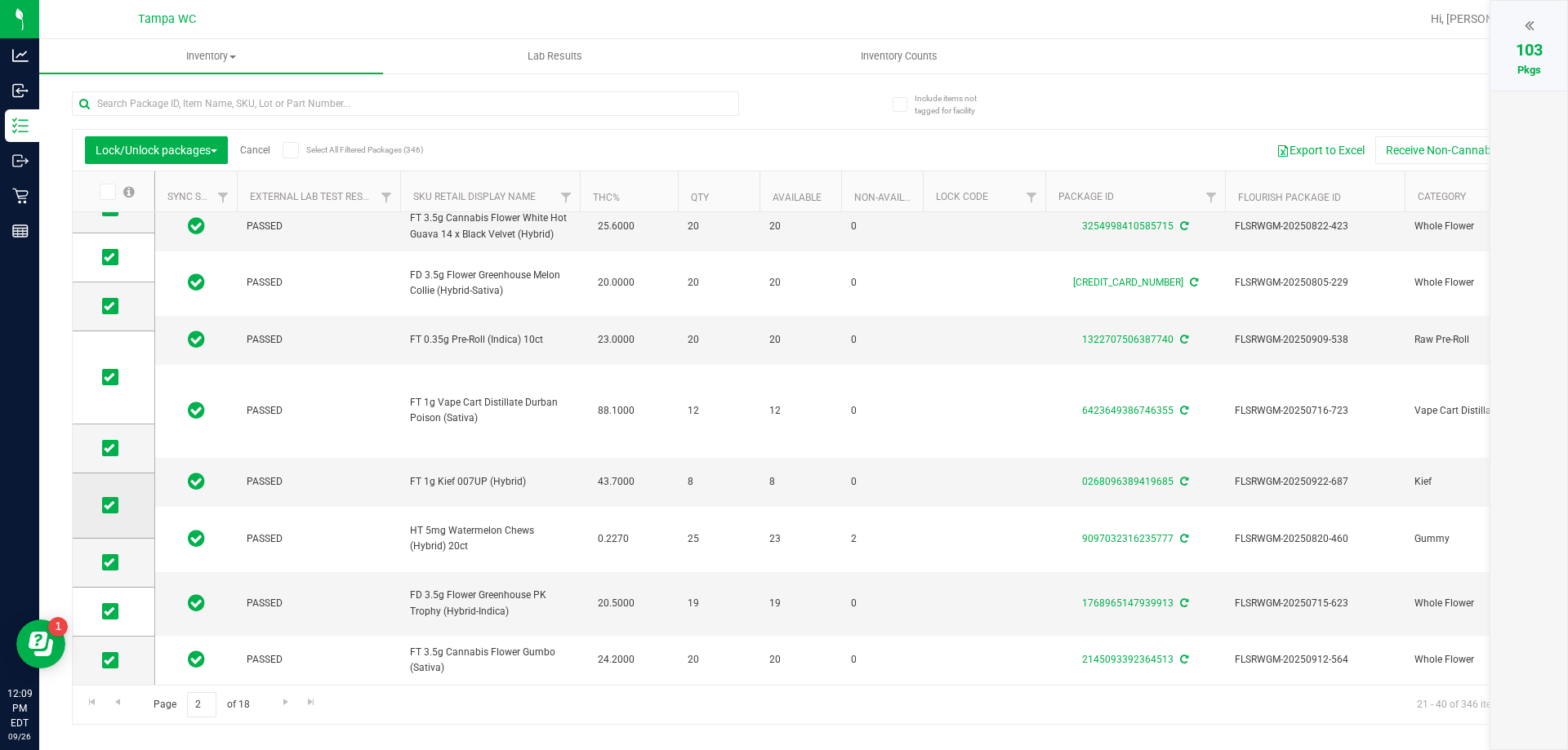
click at [97, 497] on td at bounding box center [113, 506] width 81 height 65
click at [104, 505] on icon at bounding box center [109, 505] width 10 height 0
click at [0, 0] on input "checkbox" at bounding box center [0, 0] width 0 height 0
click at [123, 698] on span "Go to the previous page" at bounding box center [117, 702] width 13 height 13
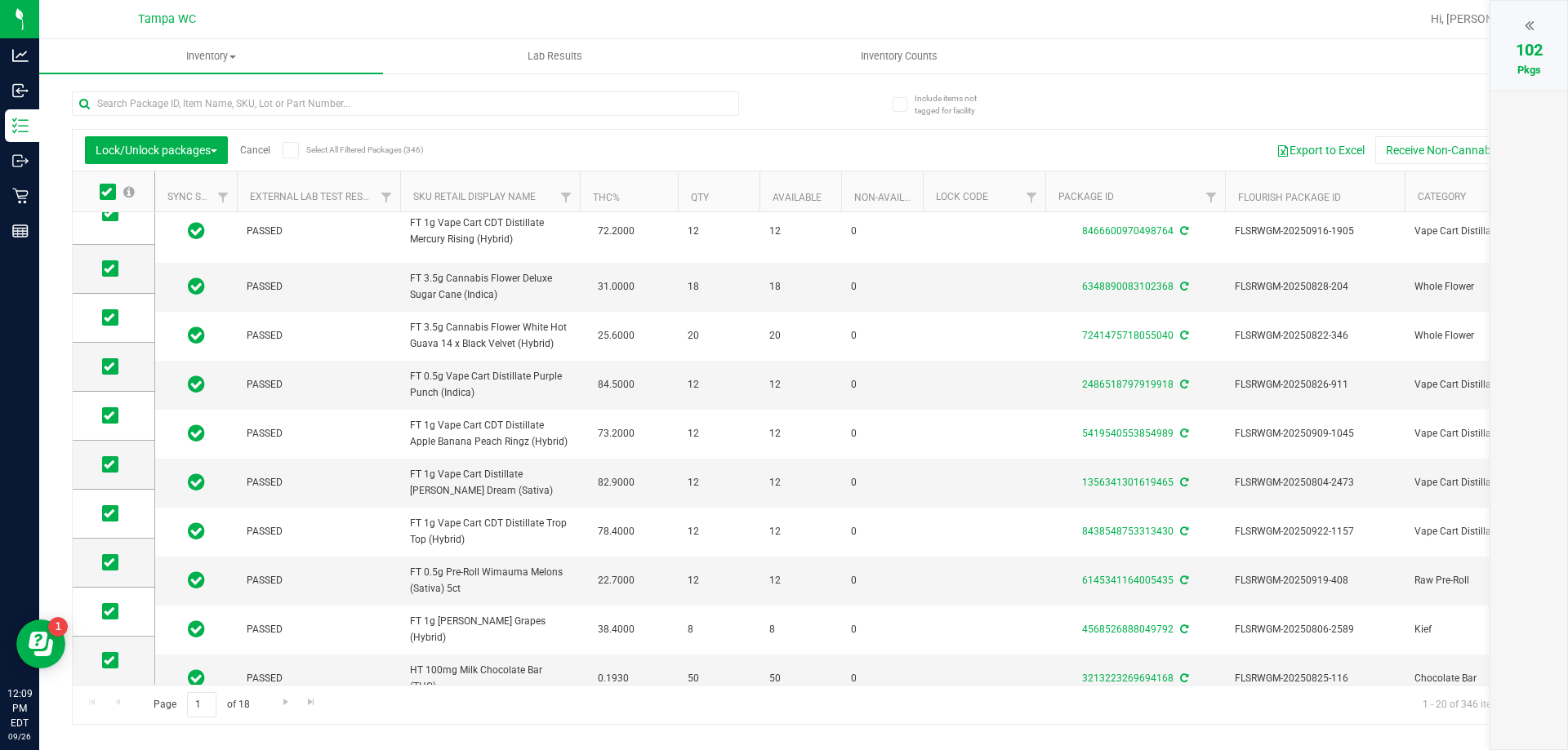
click at [1518, 39] on div "102" at bounding box center [1529, 50] width 44 height 25
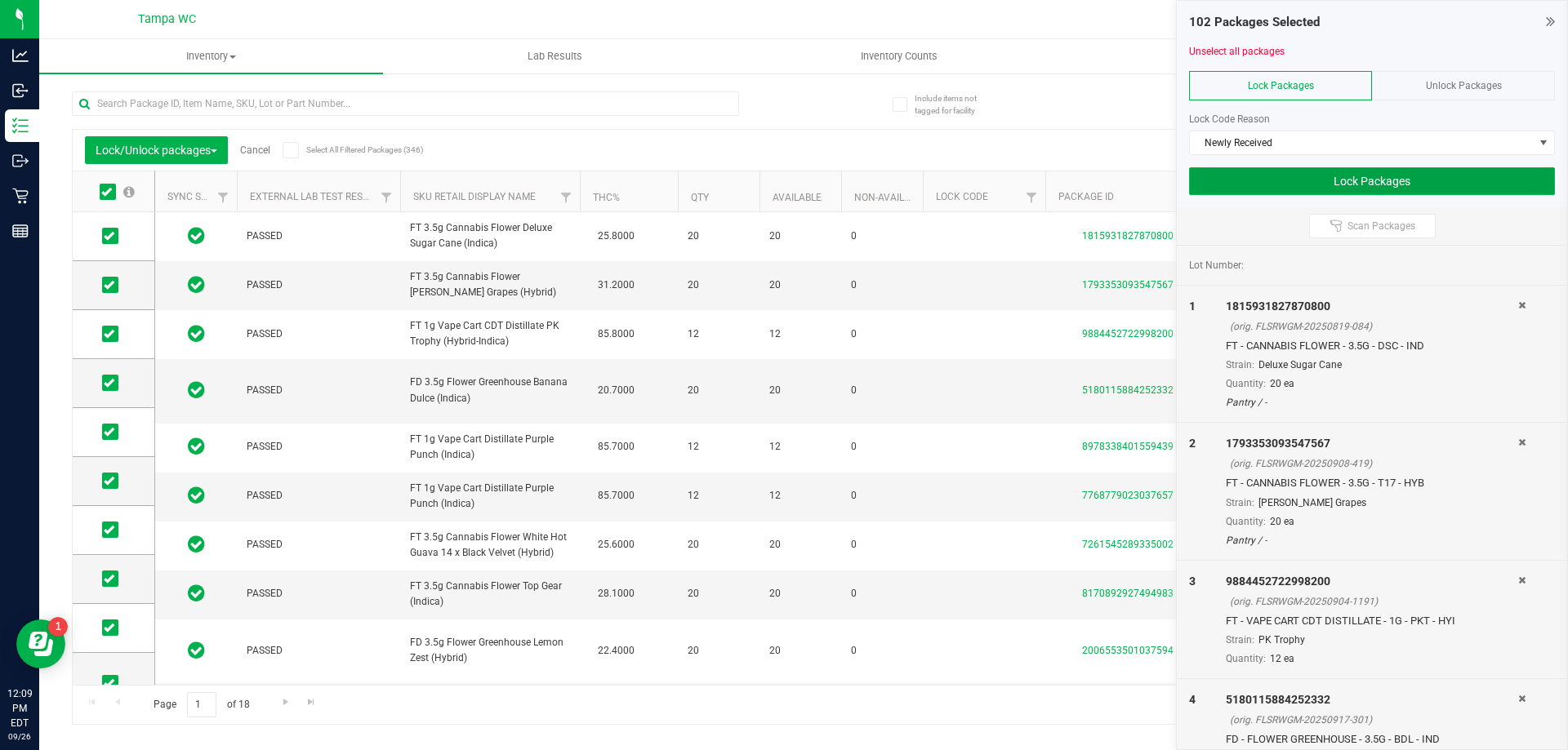
click at [1287, 187] on button "Lock Packages" at bounding box center [1372, 182] width 366 height 27
